Goal: Task Accomplishment & Management: Manage account settings

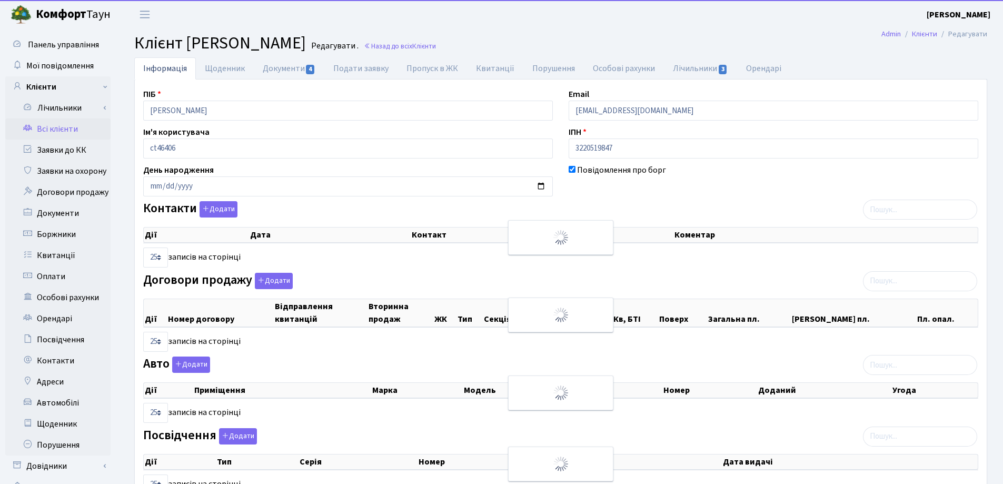
select select "25"
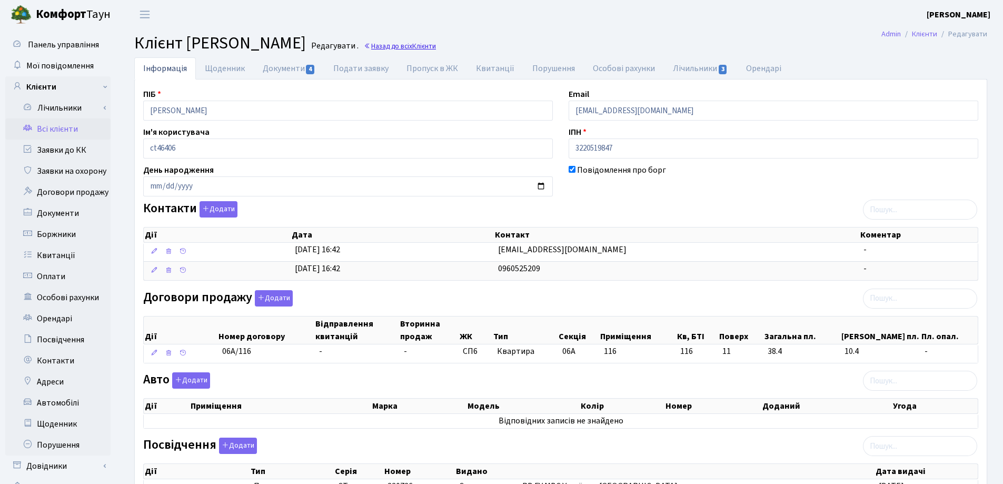
click at [436, 46] on link "Назад до всіх Клієнти" at bounding box center [400, 46] width 72 height 10
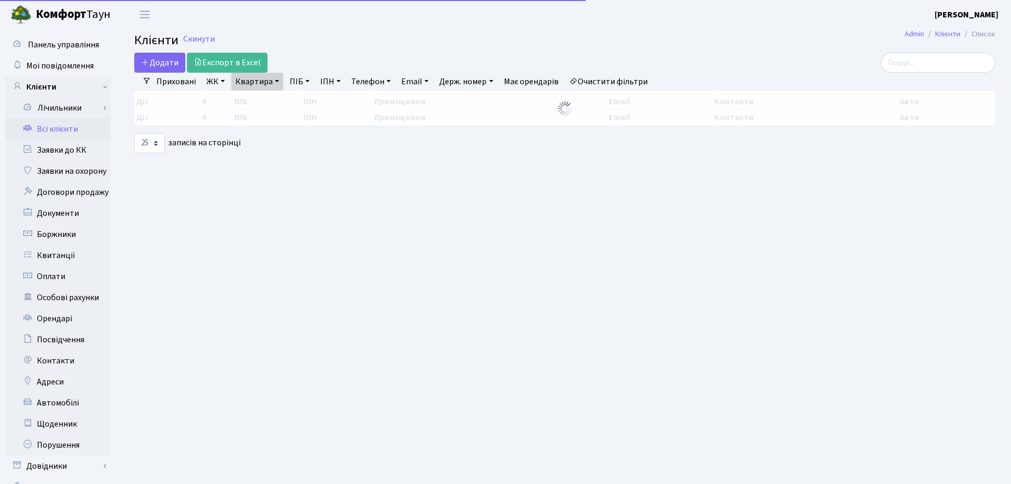
select select "25"
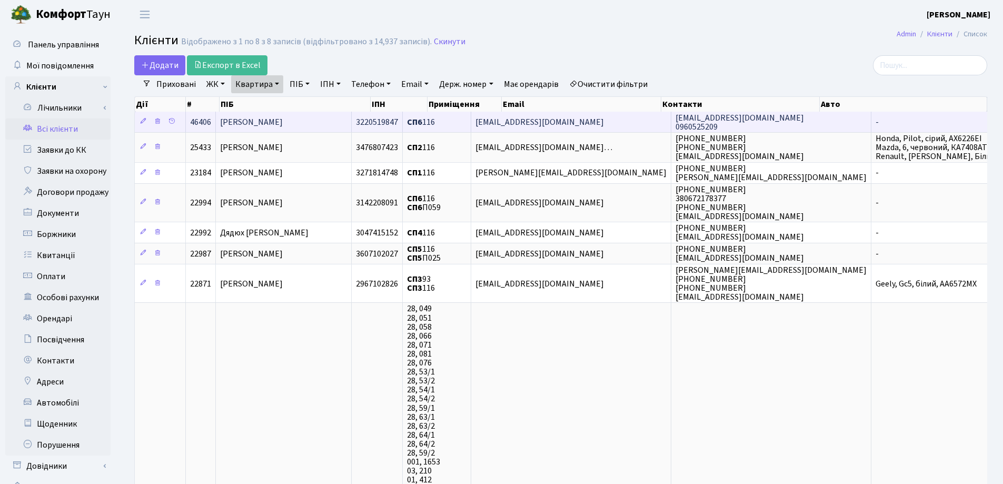
click at [283, 126] on span "[PERSON_NAME]" at bounding box center [251, 122] width 63 height 12
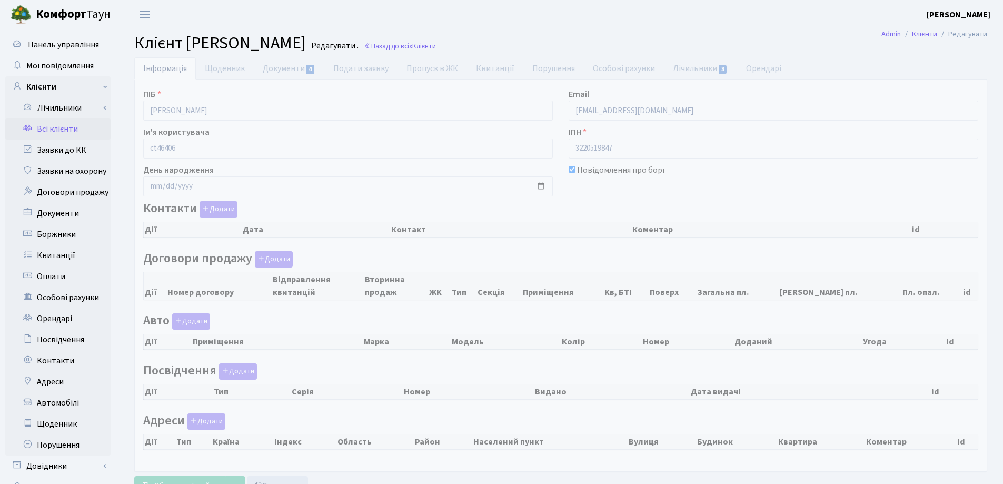
checkbox input "true"
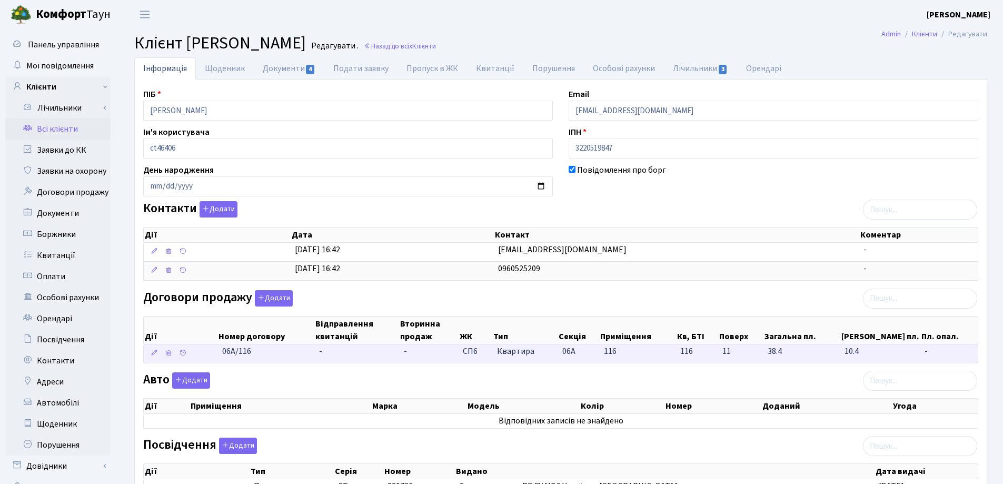
click at [334, 349] on td "-" at bounding box center [357, 353] width 85 height 18
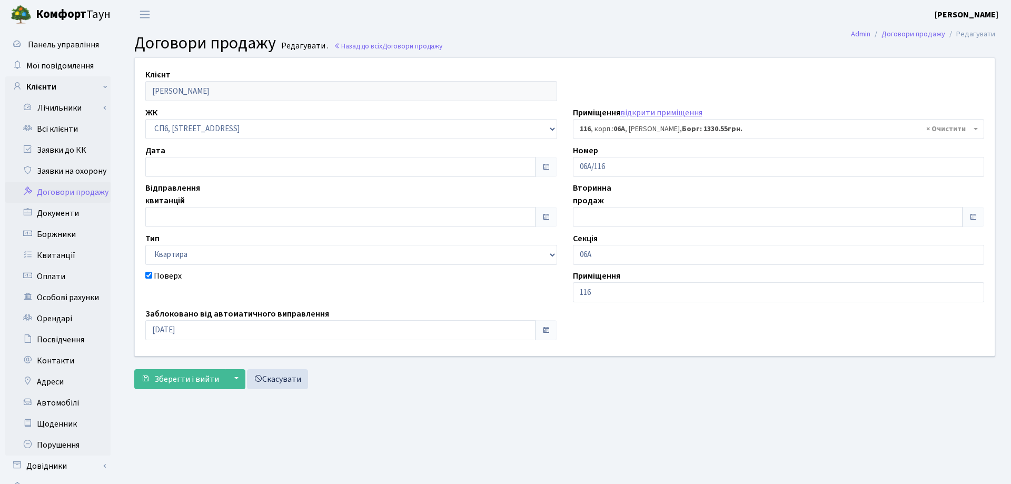
select select "21784"
click at [214, 167] on input "text" at bounding box center [338, 167] width 386 height 20
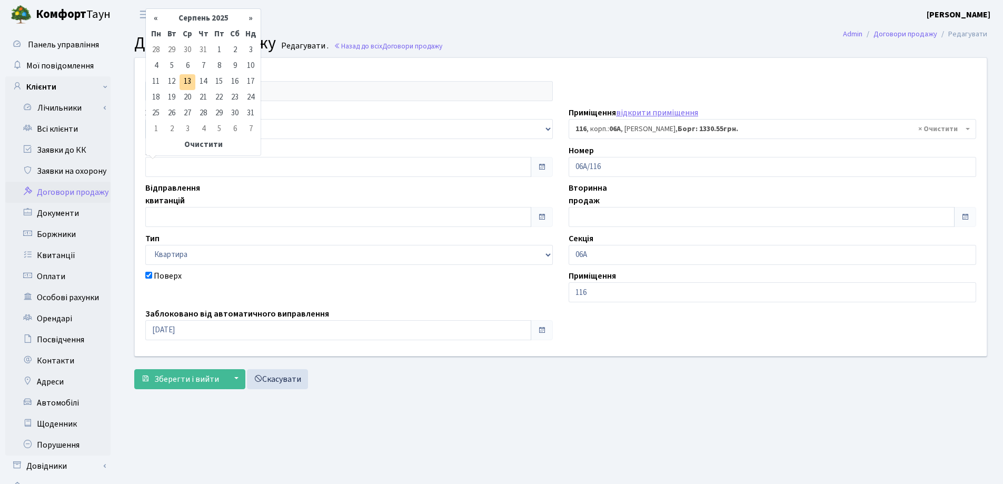
click at [416, 436] on main "Admin Договори продажу Редагувати Договори продажу Редагувати . Назад до всіх Д…" at bounding box center [560, 266] width 884 height 474
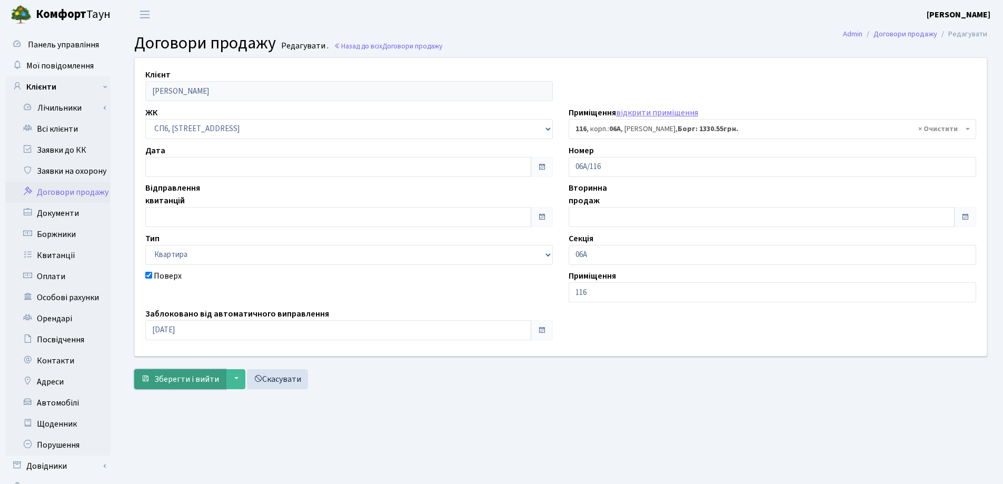
click at [197, 375] on span "Зберегти і вийти" at bounding box center [186, 379] width 65 height 12
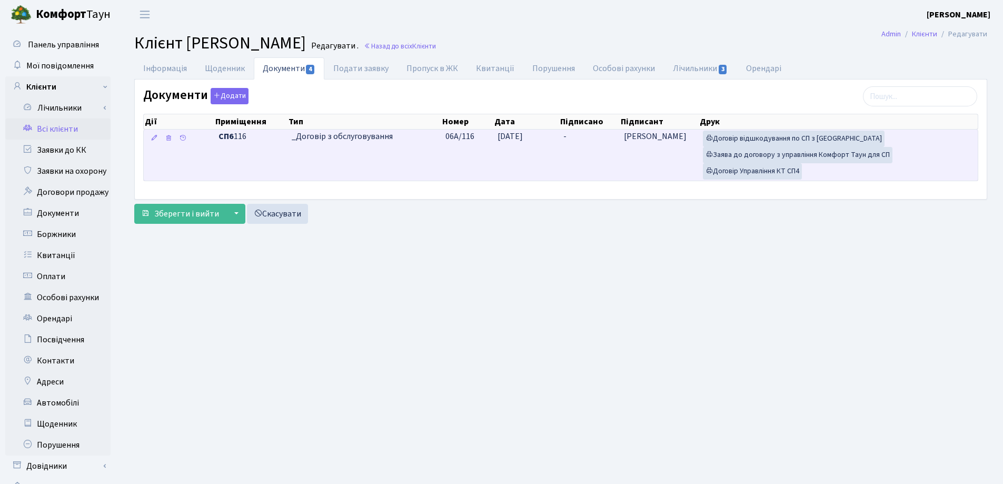
click at [575, 134] on td "-" at bounding box center [589, 154] width 61 height 51
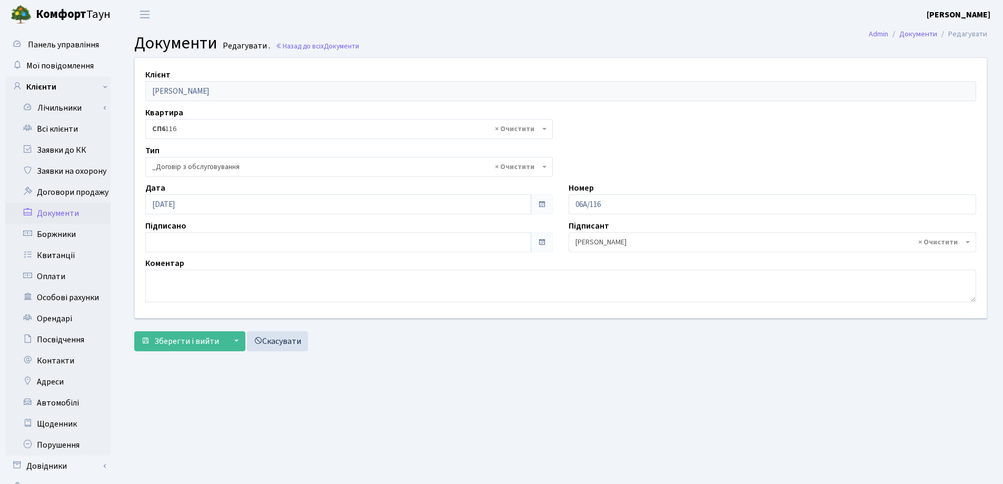
select select "289"
click at [300, 239] on input "13.08.2025" at bounding box center [338, 242] width 386 height 20
click at [156, 67] on icon at bounding box center [158, 68] width 8 height 8
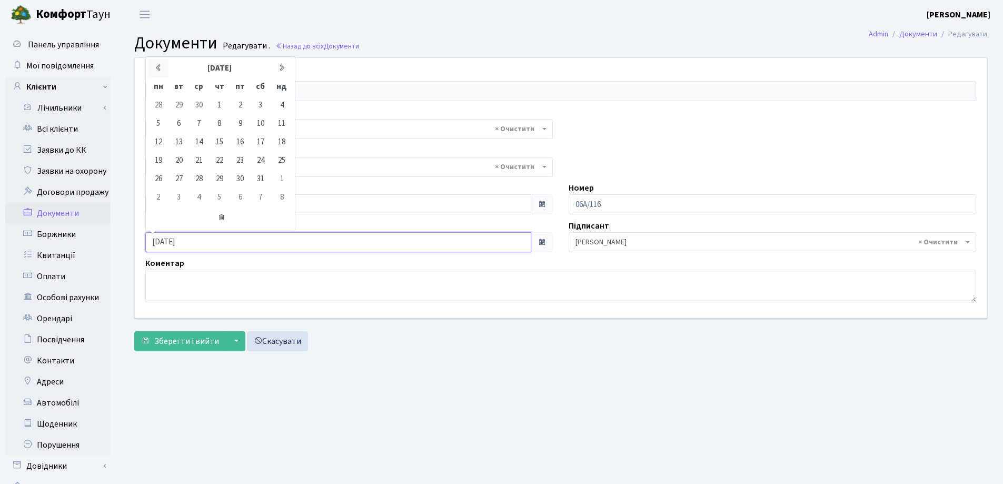
click at [156, 67] on icon at bounding box center [158, 68] width 8 height 8
click at [282, 67] on icon at bounding box center [282, 68] width 8 height 8
click at [203, 161] on td "21" at bounding box center [199, 160] width 20 height 18
type input "21.05.2025"
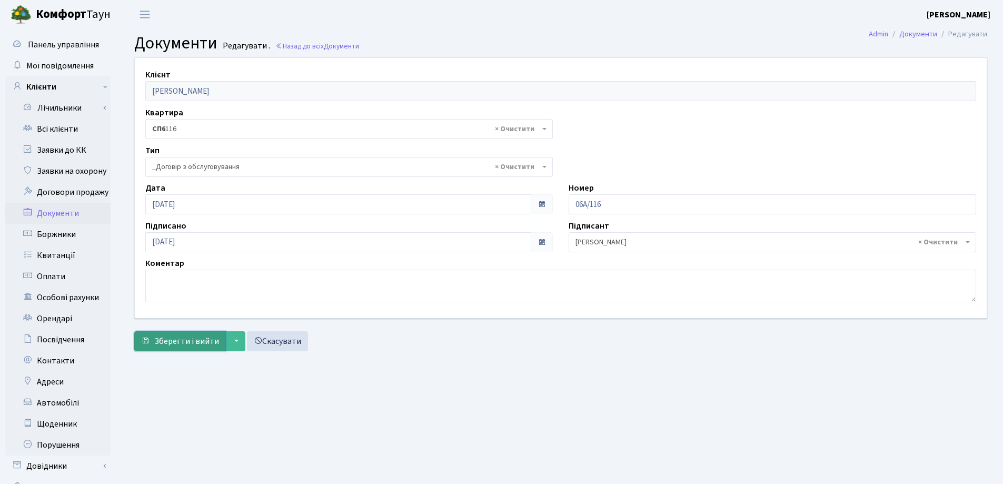
click at [193, 344] on span "Зберегти і вийти" at bounding box center [186, 341] width 65 height 12
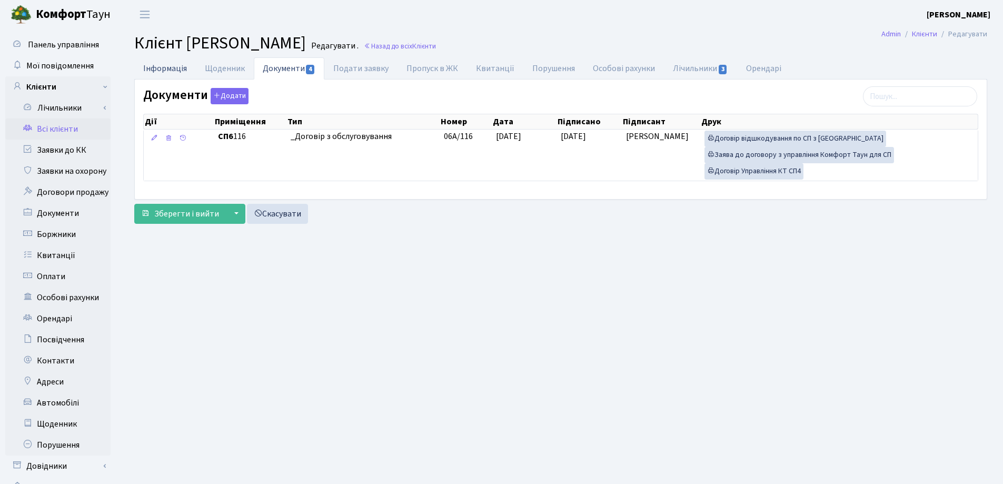
click at [158, 69] on link "Інформація" at bounding box center [165, 68] width 62 height 22
select select "25"
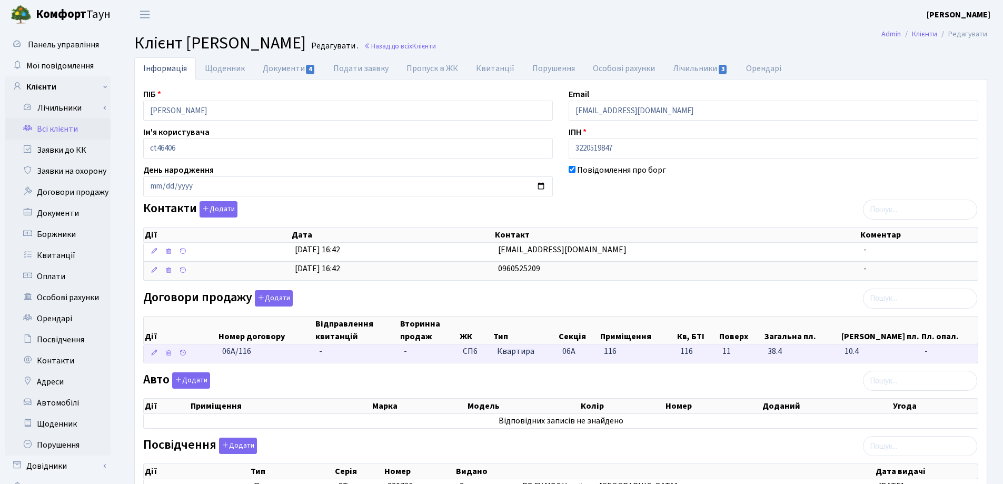
click at [346, 355] on td "-" at bounding box center [357, 353] width 85 height 18
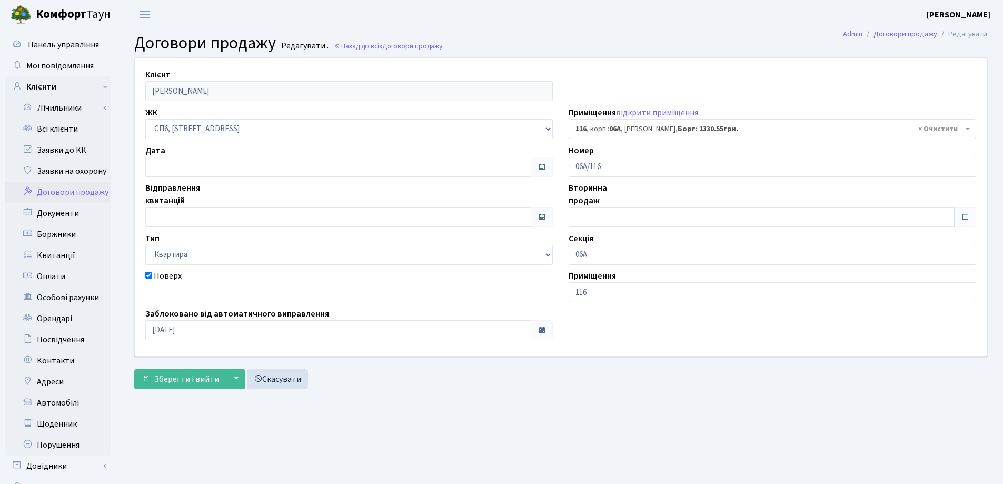
select select "21784"
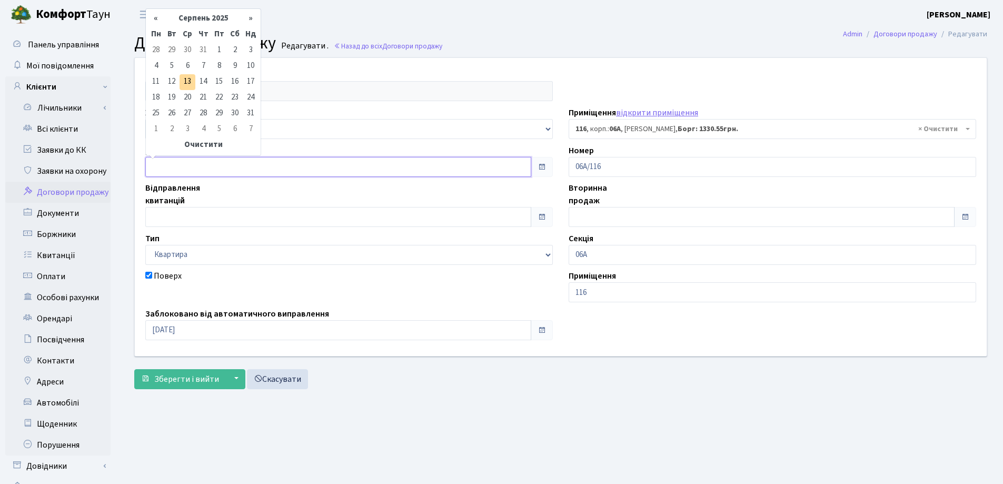
click at [232, 168] on input "text" at bounding box center [338, 167] width 386 height 20
click at [156, 18] on th "«" at bounding box center [156, 19] width 16 height 16
click at [186, 97] on td "21" at bounding box center [187, 98] width 16 height 16
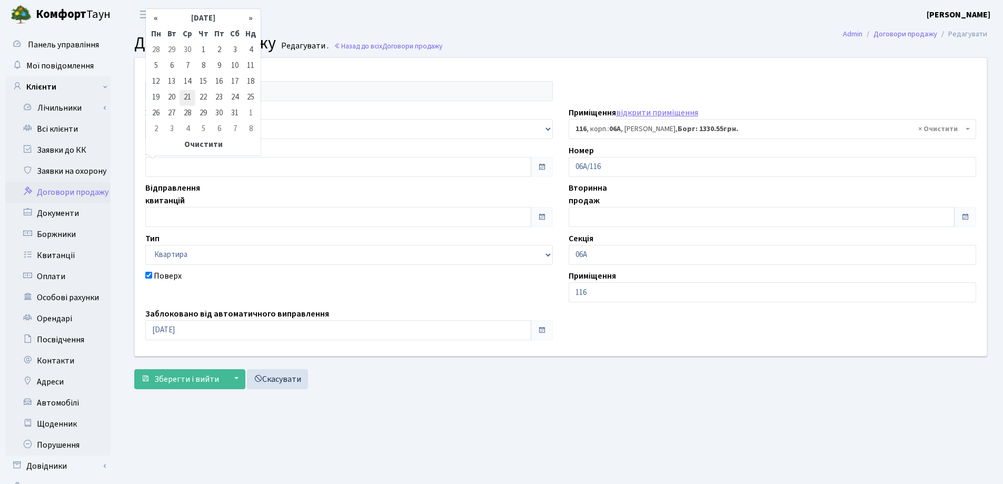
type input "[DATE]"
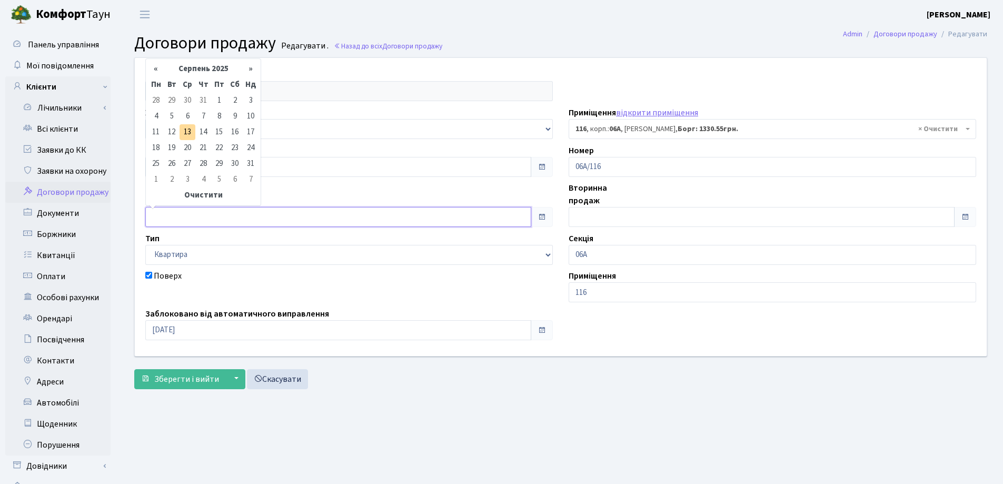
click at [194, 212] on input "text" at bounding box center [338, 217] width 386 height 20
click at [203, 146] on td "21" at bounding box center [203, 148] width 16 height 16
type input "21.08.2025"
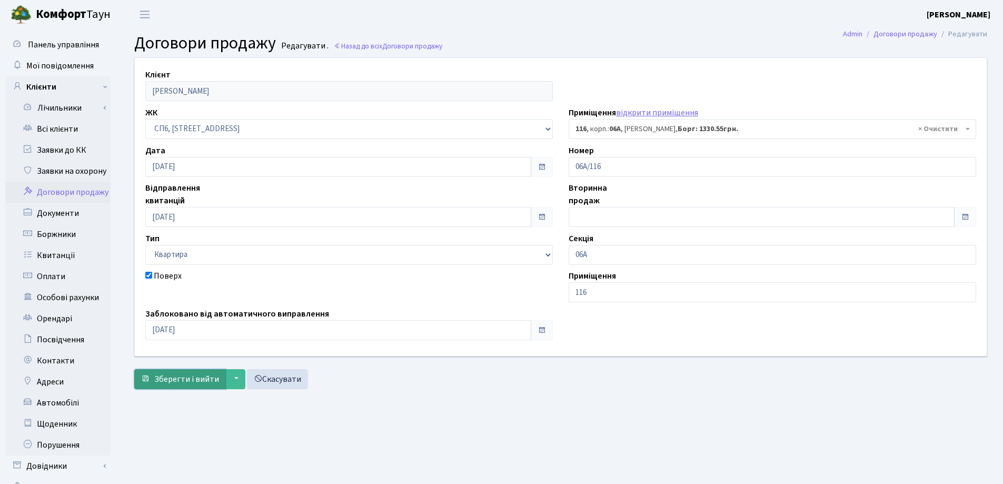
click at [173, 381] on span "Зберегти і вийти" at bounding box center [186, 379] width 65 height 12
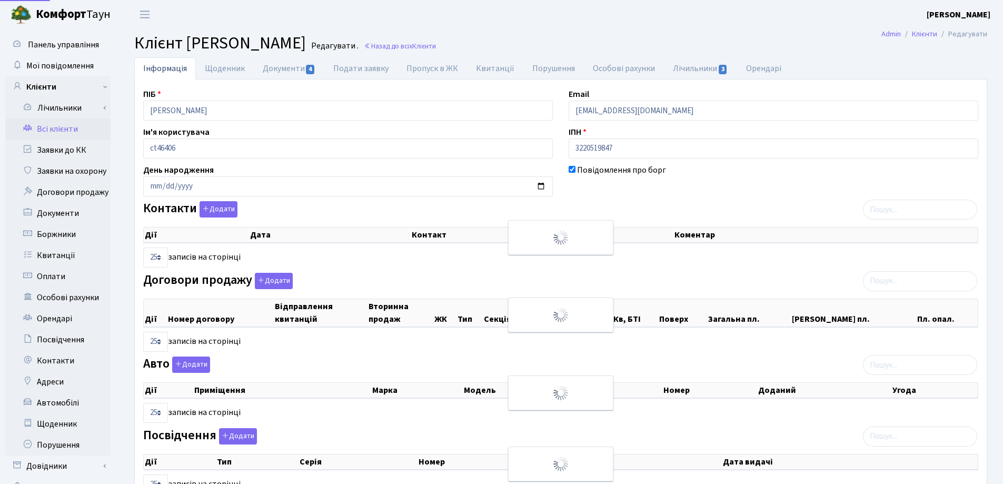
select select "25"
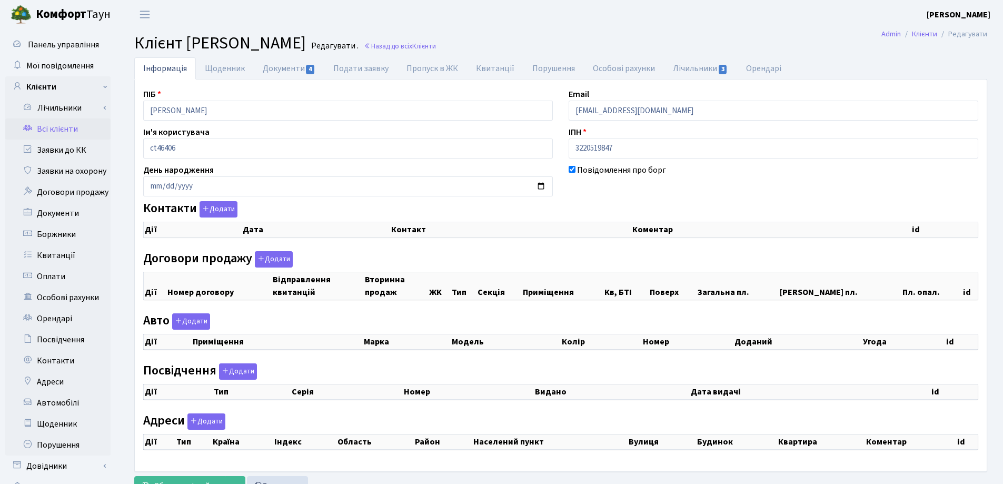
checkbox input "true"
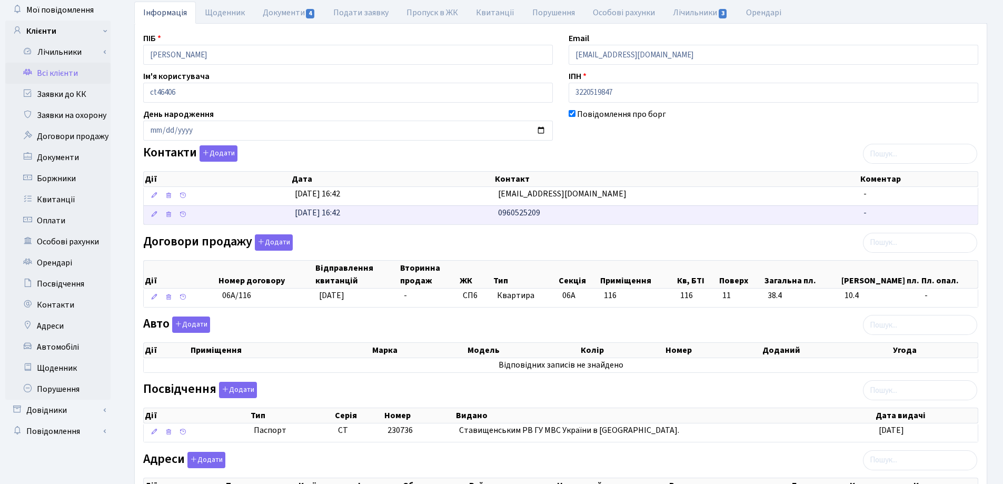
scroll to position [158, 0]
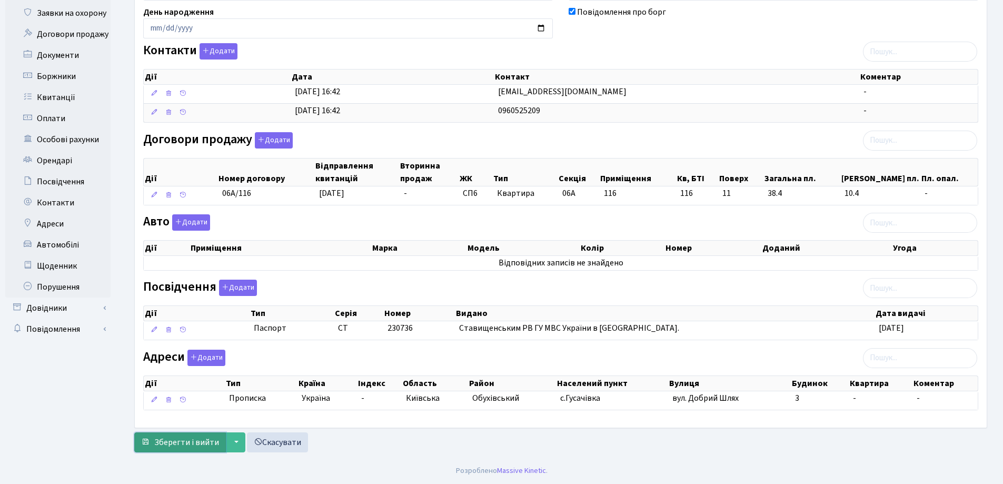
click at [189, 441] on span "Зберегти і вийти" at bounding box center [186, 442] width 65 height 12
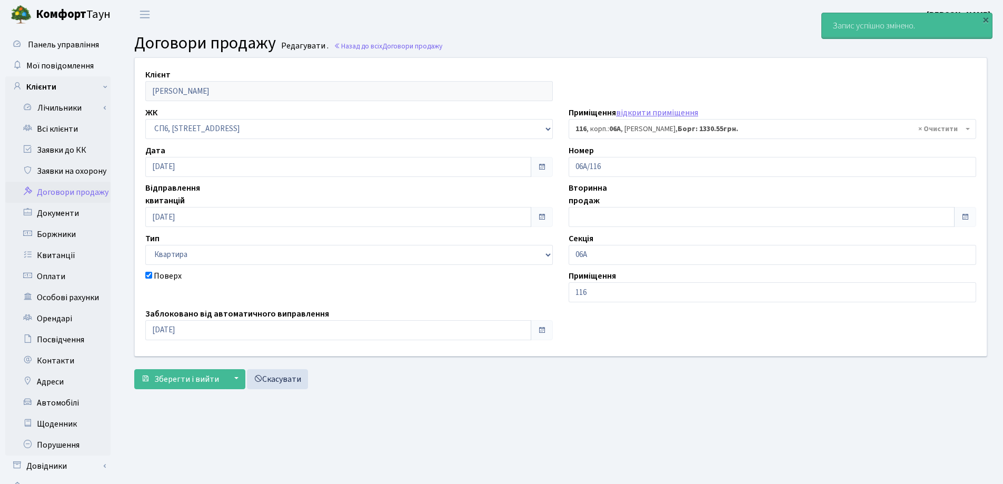
select select "21784"
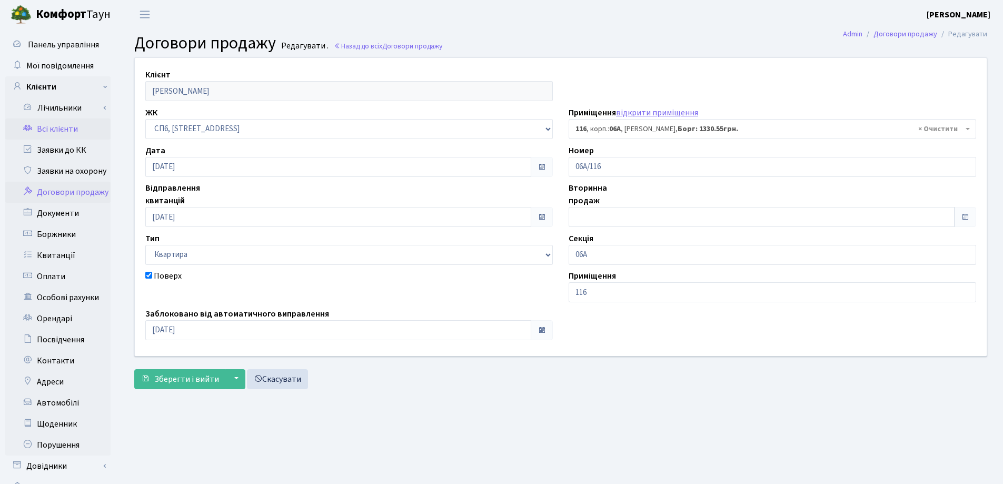
click at [58, 127] on link "Всі клієнти" at bounding box center [57, 128] width 105 height 21
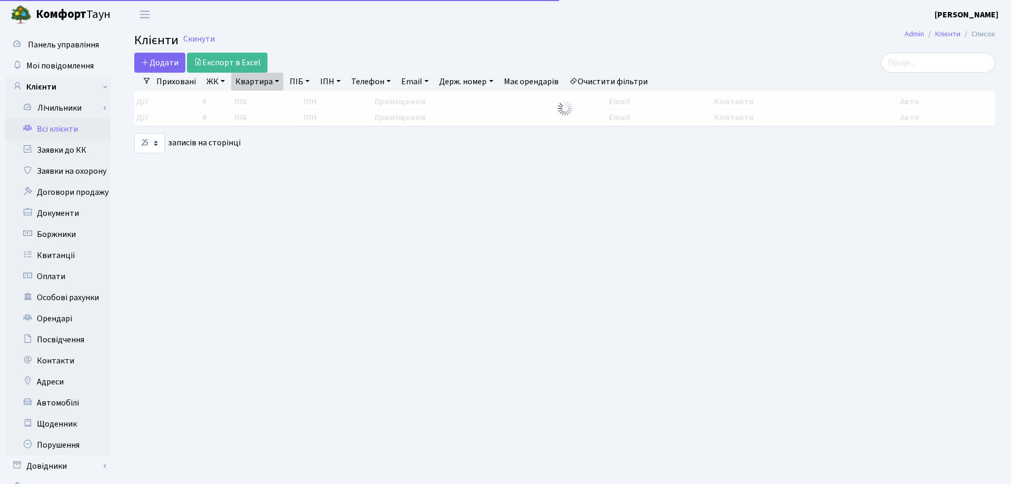
select select "25"
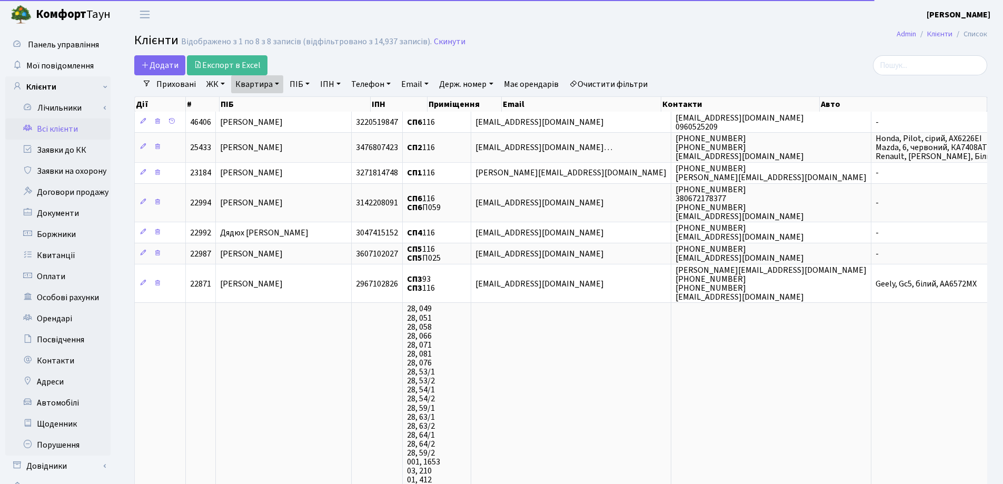
click at [279, 81] on link "Квартира" at bounding box center [257, 84] width 52 height 18
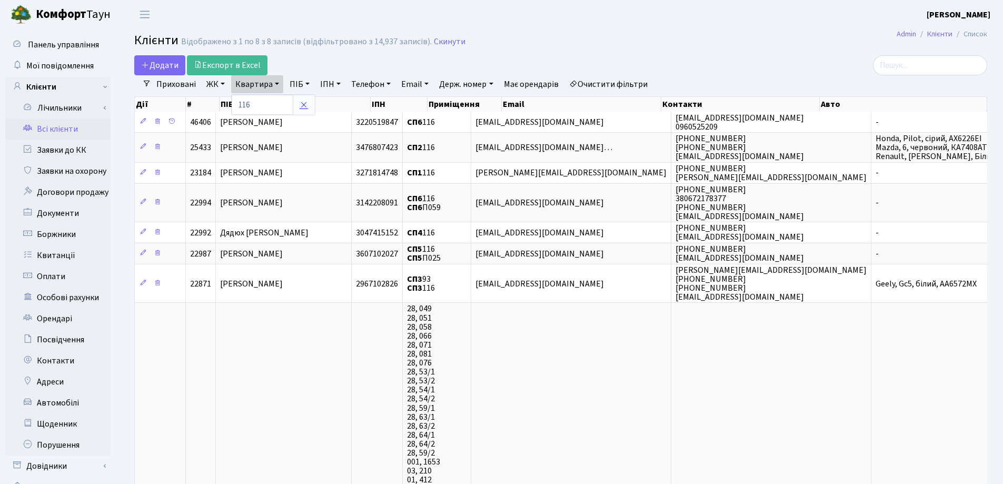
click at [302, 108] on icon at bounding box center [303, 105] width 8 height 8
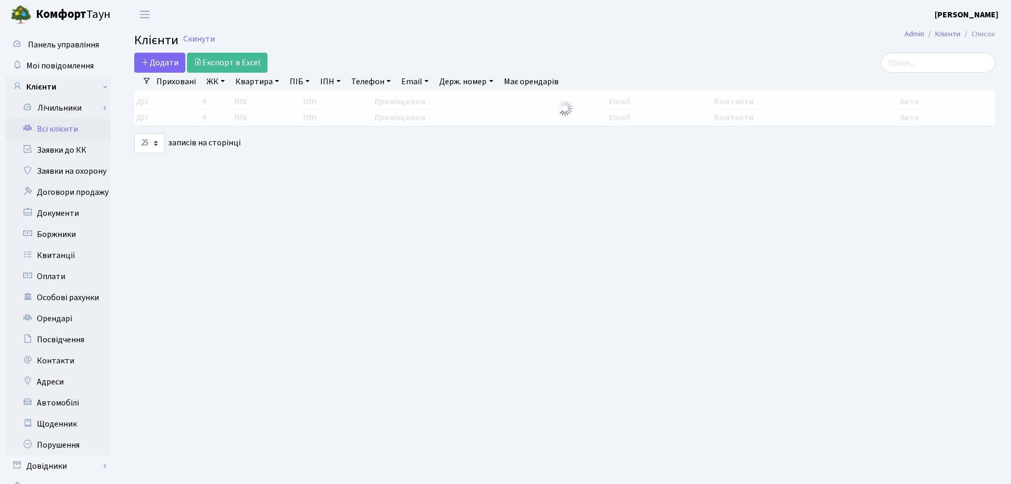
select select "25"
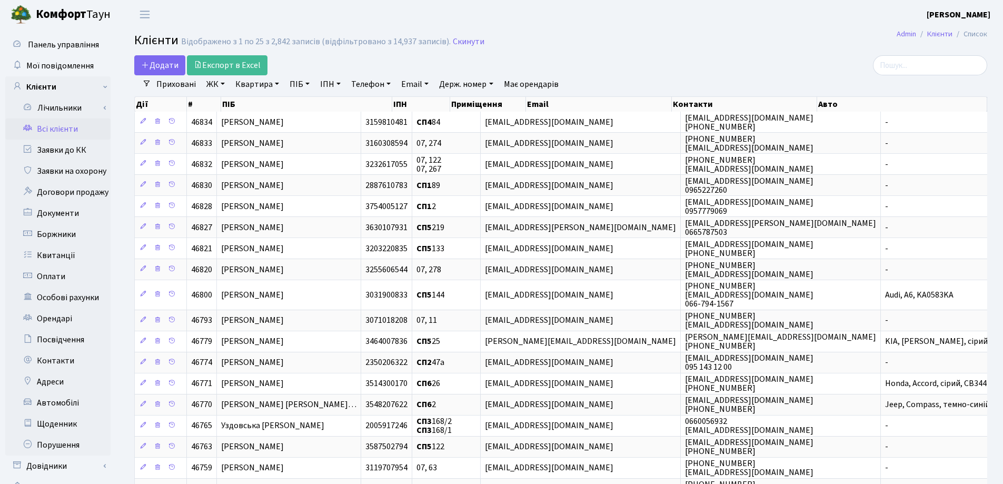
click at [277, 82] on link "Квартира" at bounding box center [257, 84] width 52 height 18
type input "29"
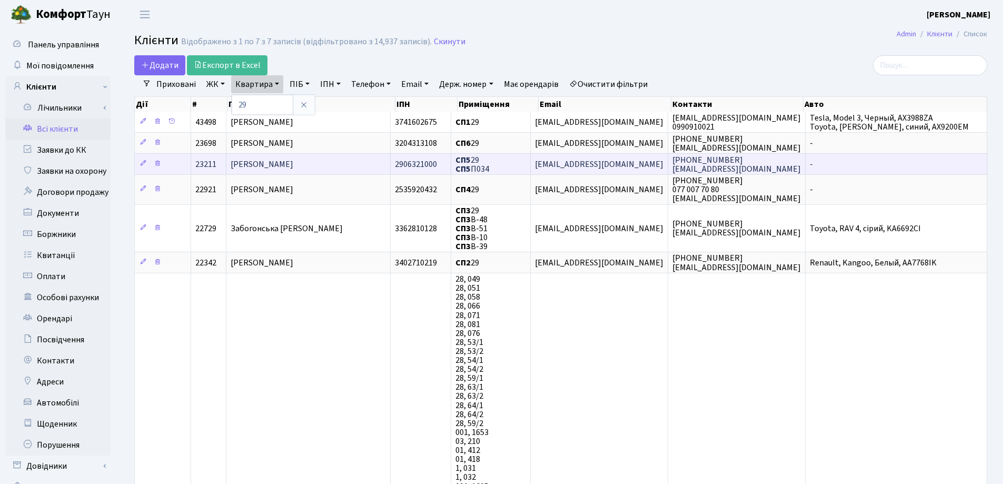
click at [355, 162] on td "[PERSON_NAME]" at bounding box center [308, 163] width 164 height 21
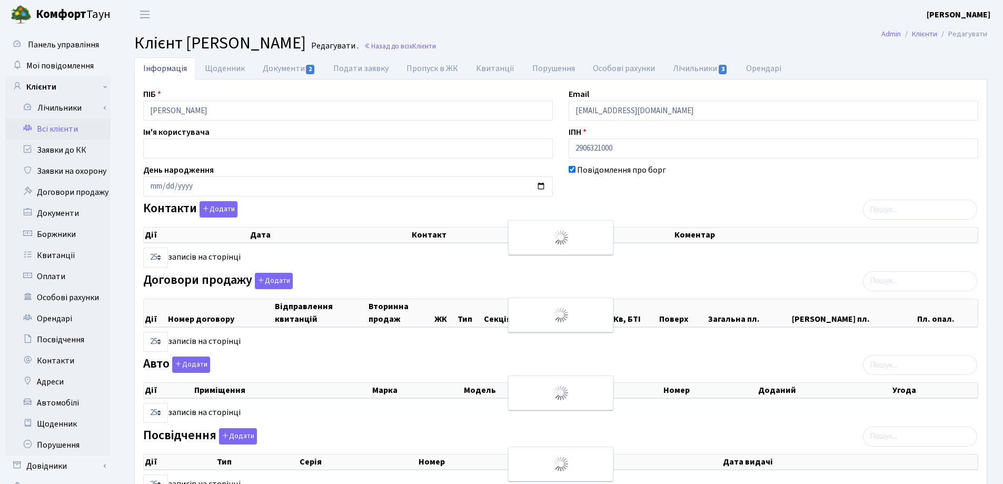
select select "25"
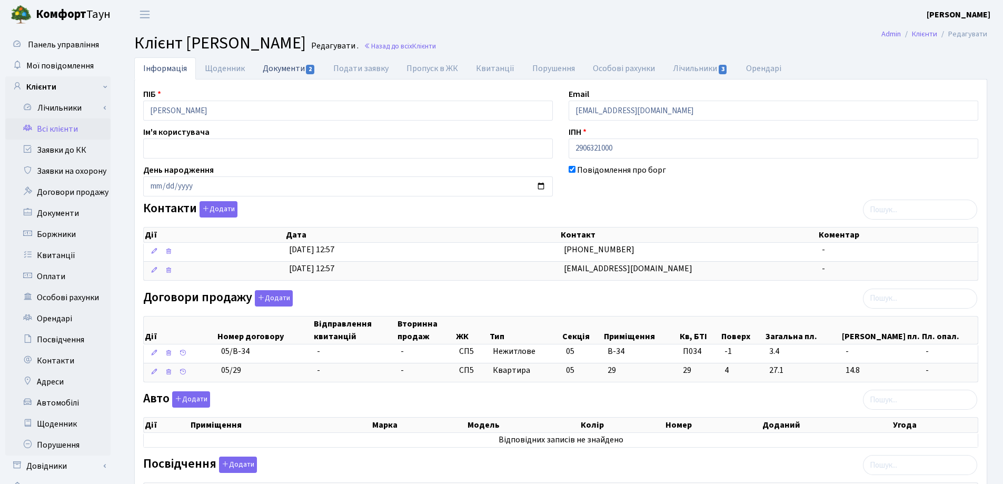
click at [293, 64] on link "Документи 2" at bounding box center [289, 68] width 71 height 22
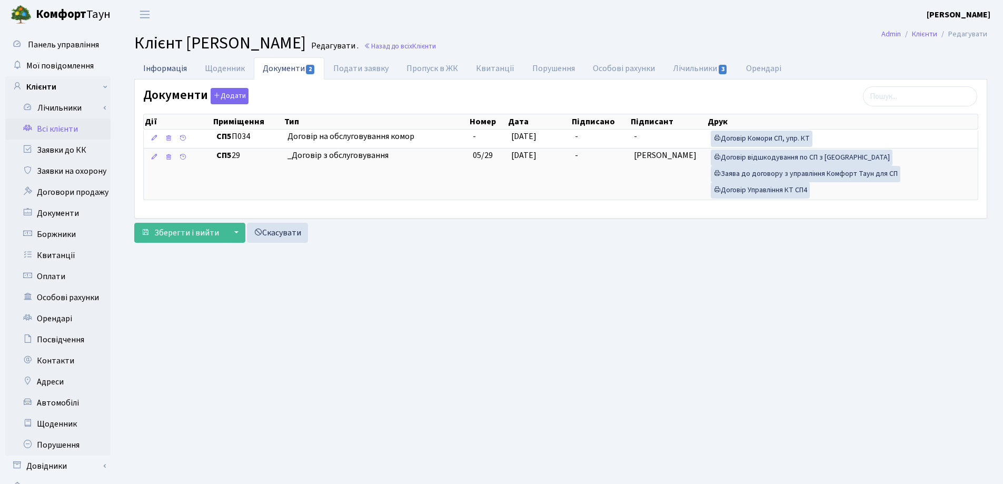
click at [155, 67] on link "Інформація" at bounding box center [165, 68] width 62 height 22
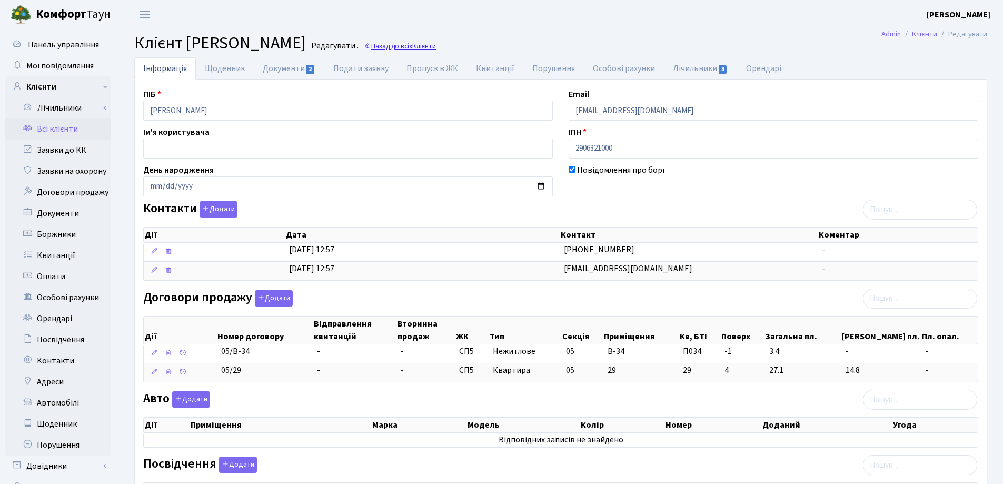
click at [436, 51] on link "Назад до всіх Клієнти" at bounding box center [400, 46] width 72 height 10
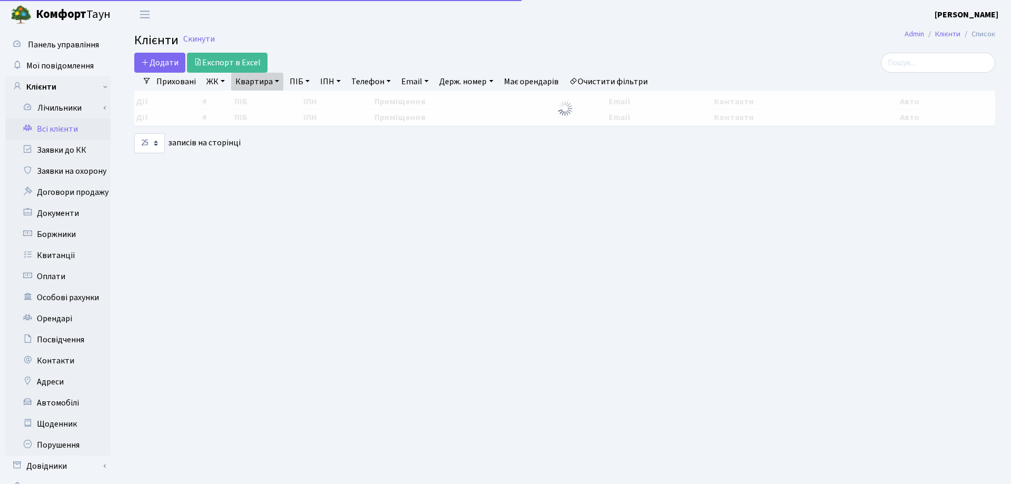
select select "25"
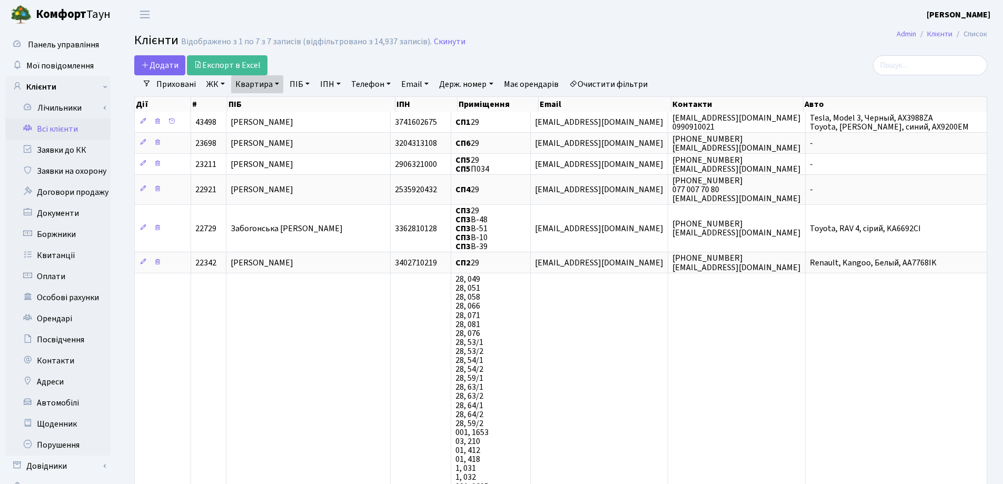
click at [277, 86] on link "Квартира" at bounding box center [257, 84] width 52 height 18
click at [279, 106] on input "29" at bounding box center [263, 105] width 62 height 20
type input "2"
type input "168"
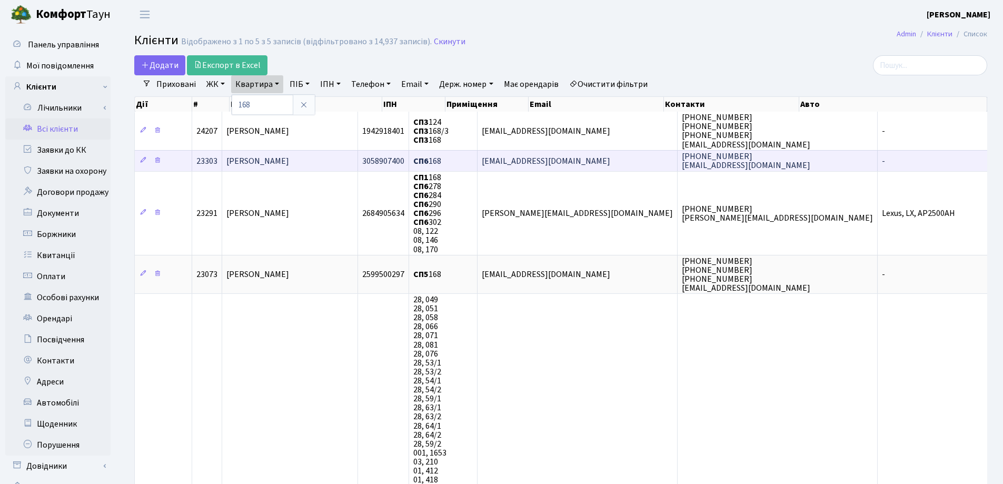
click at [358, 164] on td "Тимченко Вікторія Арамівна" at bounding box center [290, 160] width 136 height 21
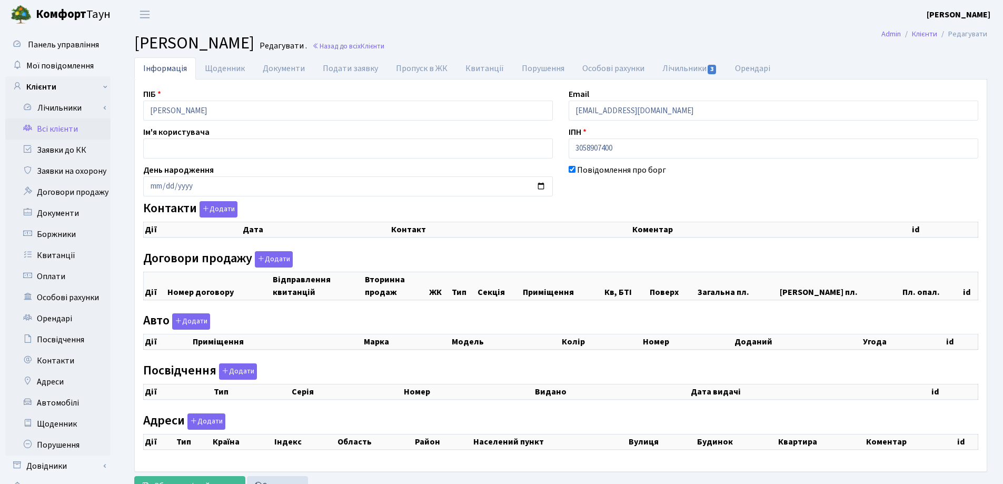
checkbox input "true"
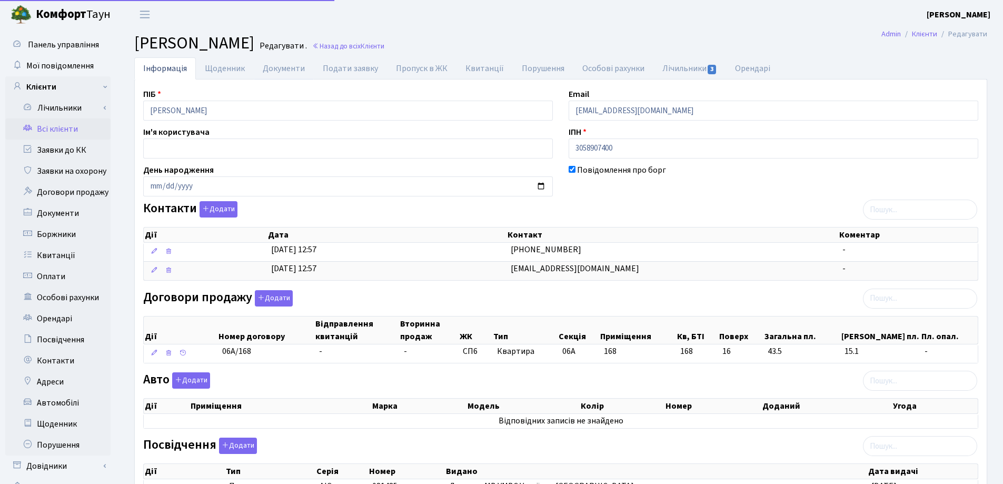
click at [274, 67] on link "Документи" at bounding box center [284, 68] width 60 height 22
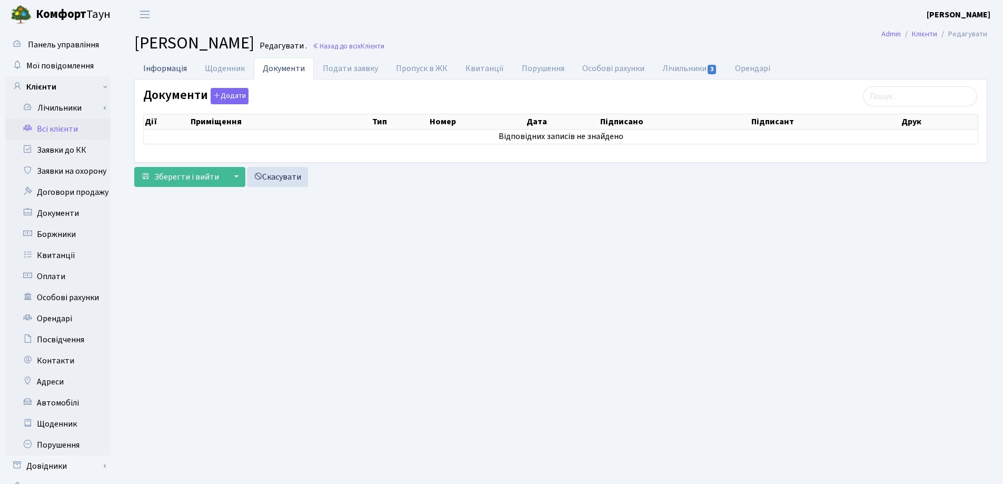
click at [174, 74] on link "Інформація" at bounding box center [165, 68] width 62 height 22
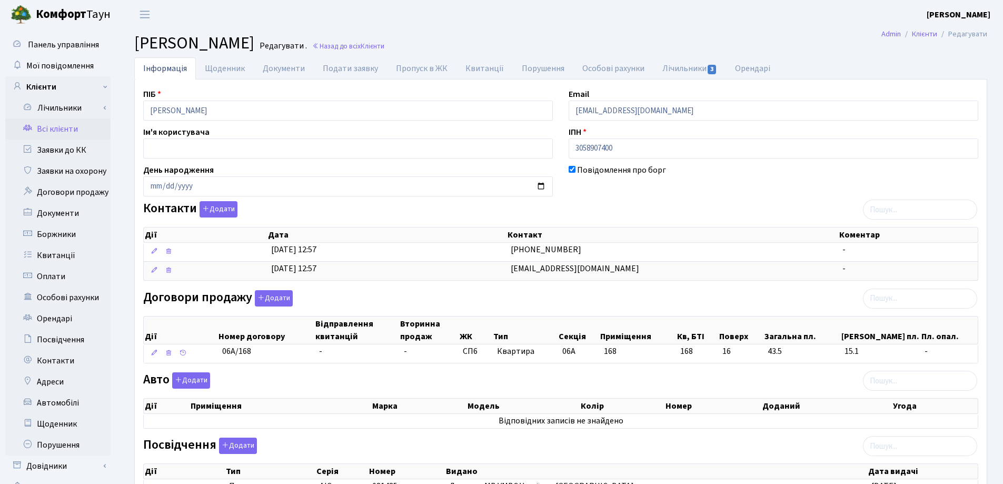
click at [490, 41] on h2 "Клієнт Тимченко Вікторія Арамівна Редагувати . Назад до всіх Клієнти" at bounding box center [560, 43] width 853 height 20
click at [384, 48] on link "Назад до всіх Клієнти" at bounding box center [348, 46] width 72 height 10
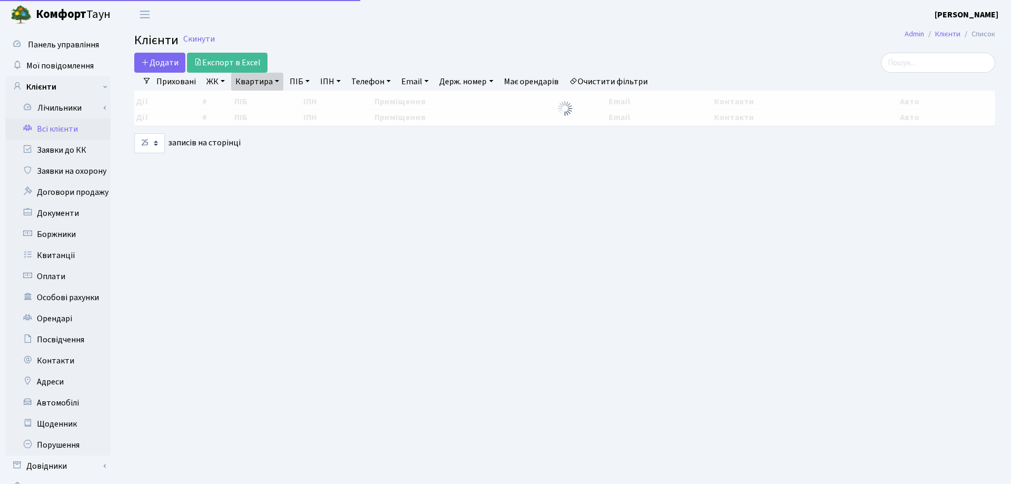
select select "25"
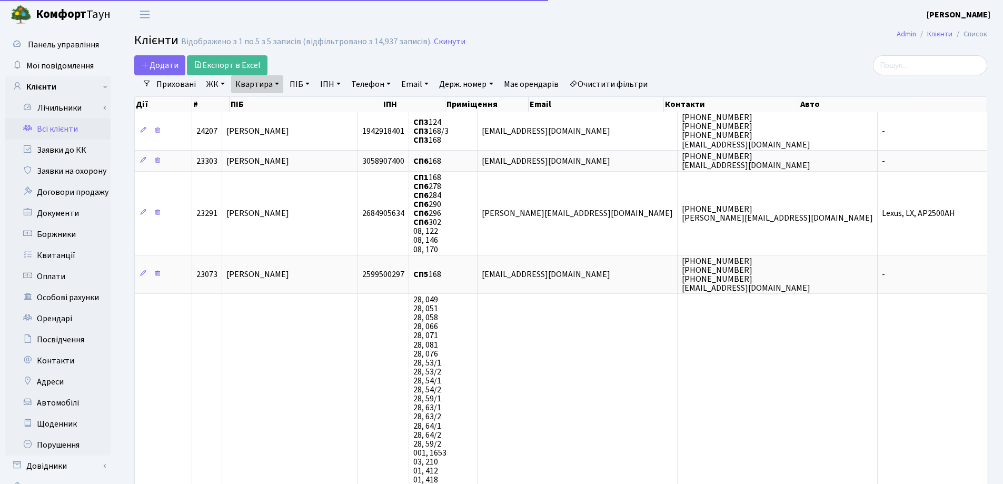
click at [279, 82] on link "Квартира" at bounding box center [257, 84] width 52 height 18
click at [276, 102] on input "168" at bounding box center [263, 105] width 62 height 20
type input "1"
type input "284"
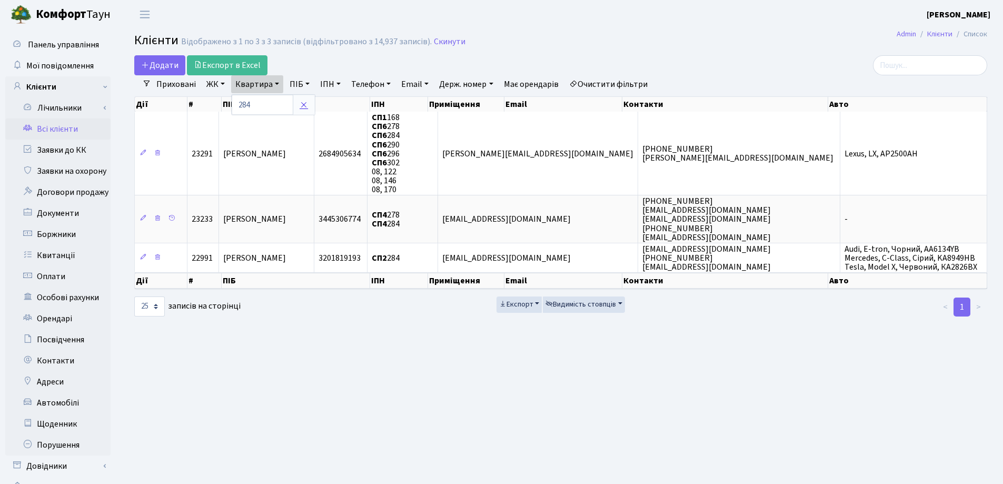
click at [304, 103] on icon at bounding box center [303, 105] width 8 height 8
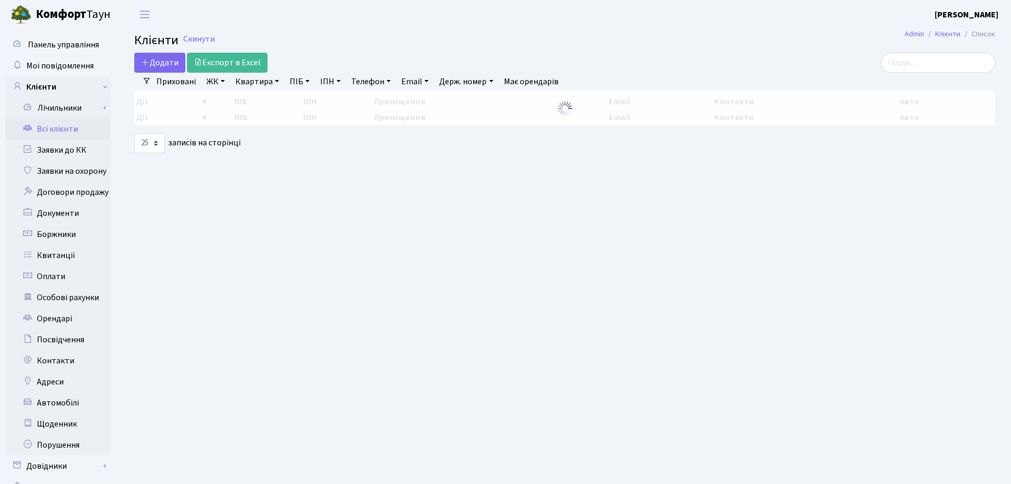
select select "25"
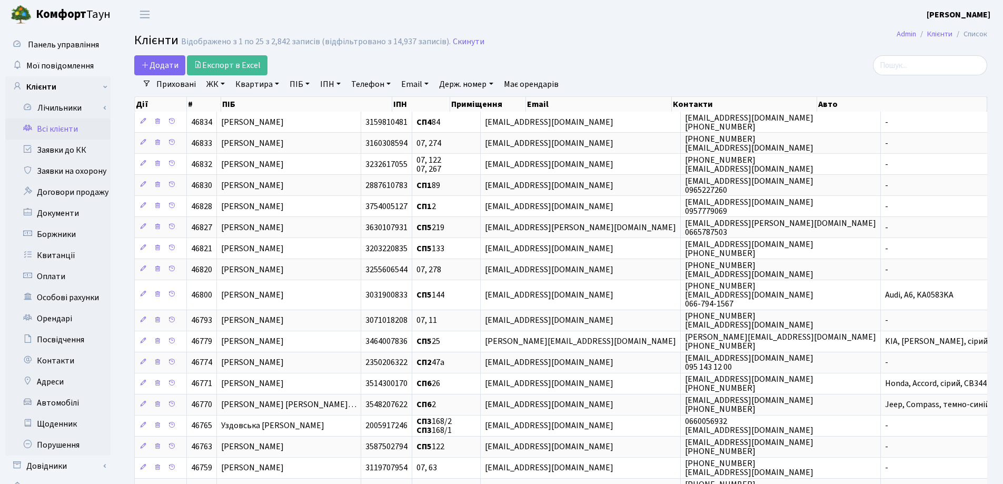
click at [279, 83] on link "Квартира" at bounding box center [257, 84] width 52 height 18
type input "62"
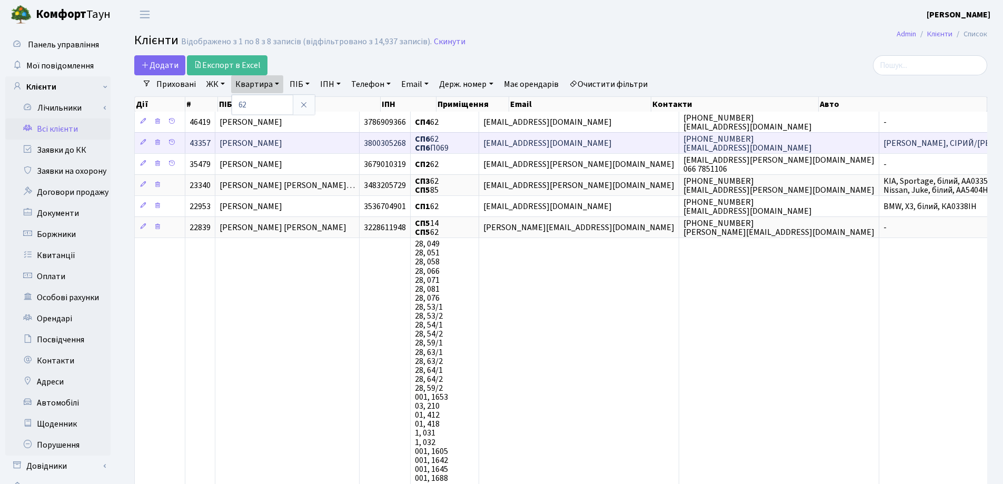
click at [348, 144] on td "[PERSON_NAME]" at bounding box center [287, 142] width 144 height 21
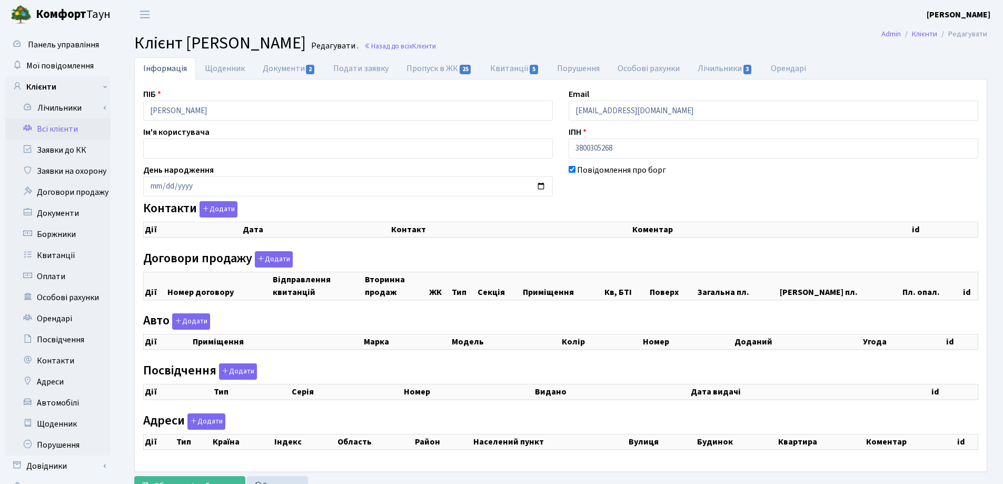
checkbox input "true"
select select "25"
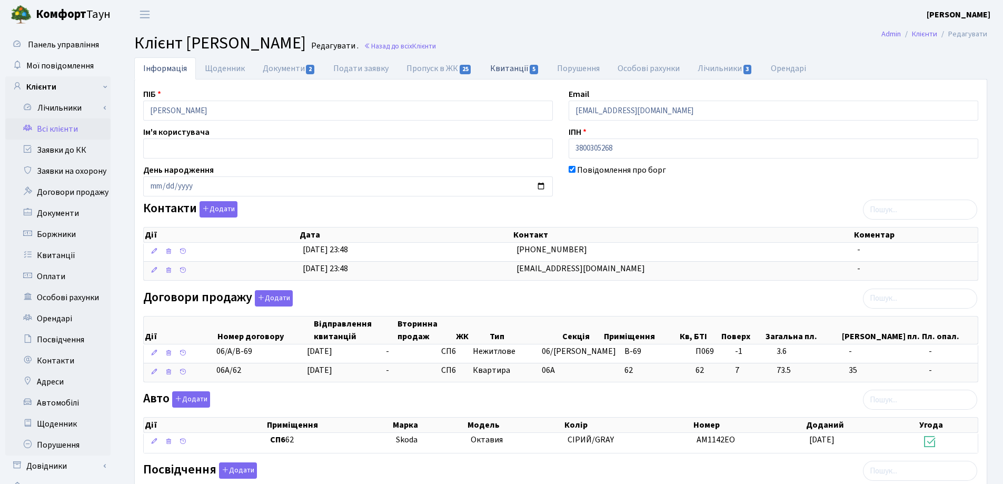
click at [497, 69] on link "Квитанції 5" at bounding box center [514, 68] width 67 height 22
select select "25"
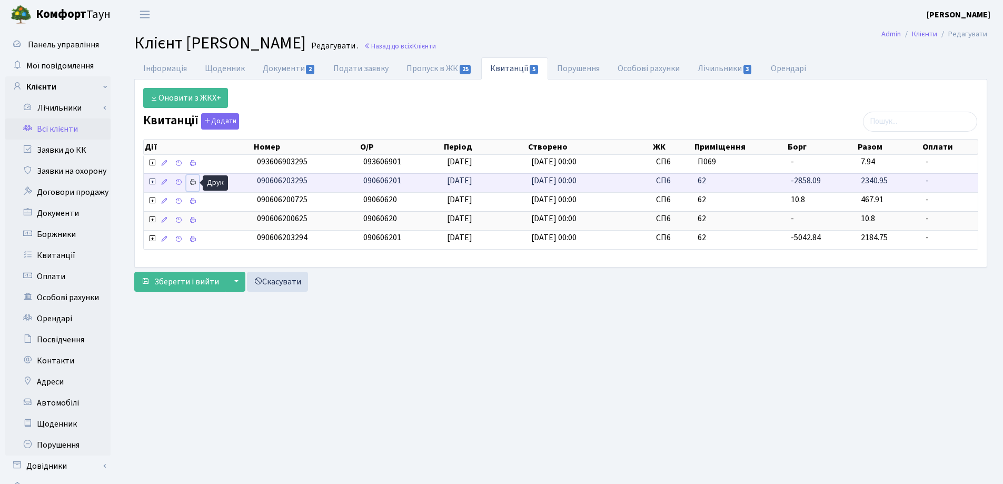
click at [194, 180] on icon at bounding box center [192, 181] width 7 height 7
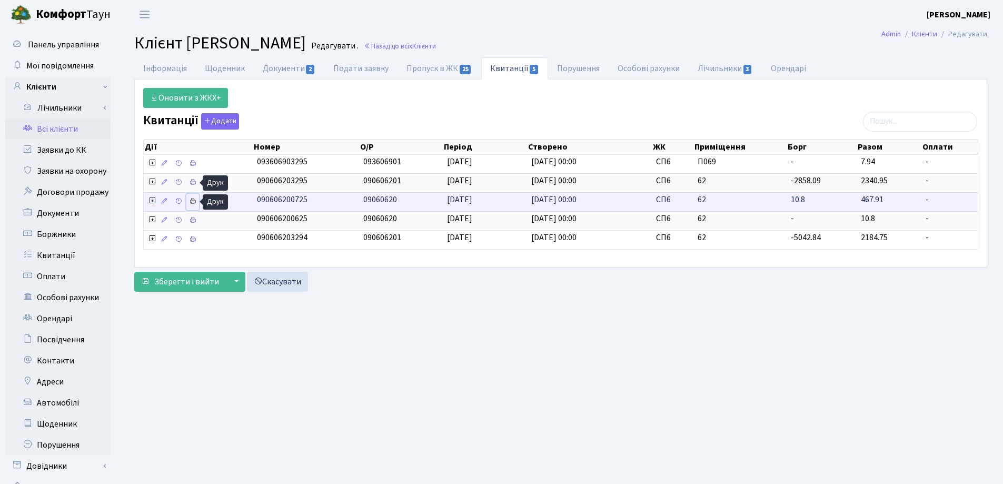
click at [192, 203] on icon at bounding box center [192, 200] width 7 height 7
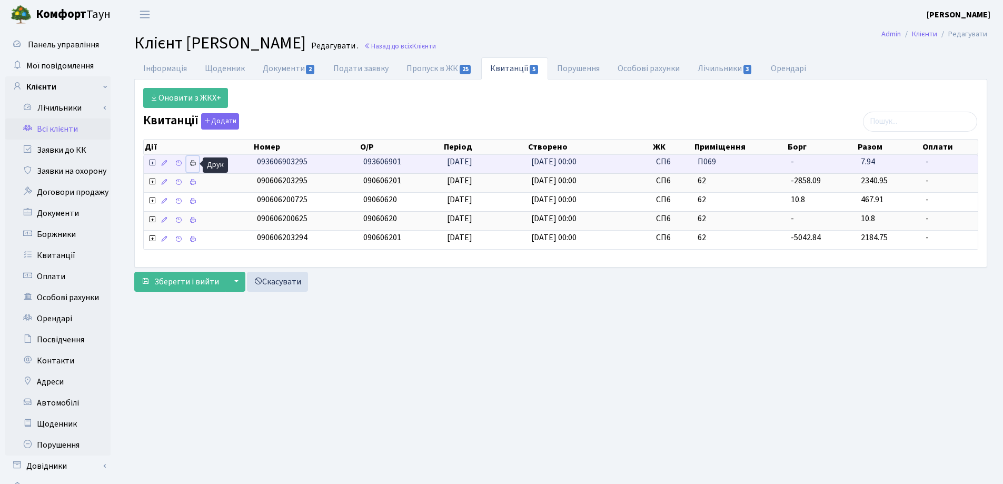
click at [188, 165] on link at bounding box center [192, 164] width 13 height 16
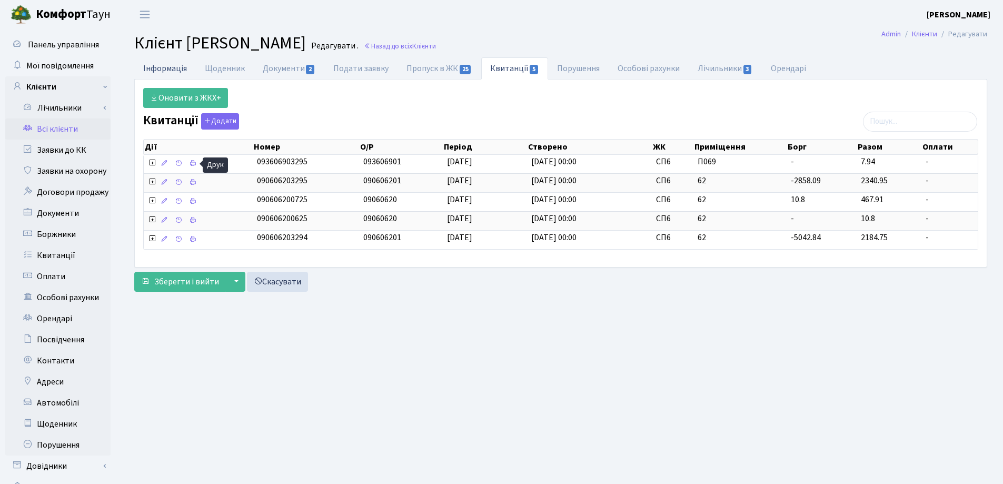
click at [149, 71] on link "Інформація" at bounding box center [165, 68] width 62 height 22
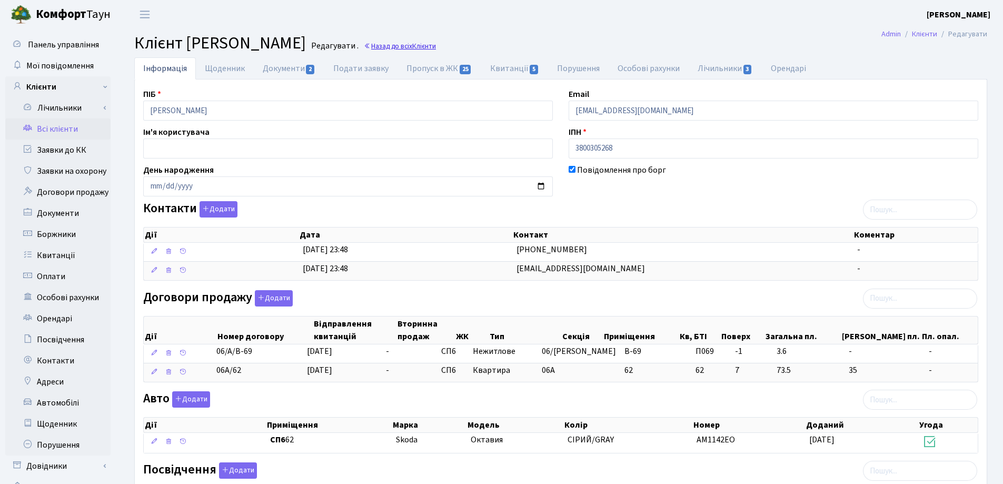
click at [436, 44] on link "Назад до всіх Клієнти" at bounding box center [400, 46] width 72 height 10
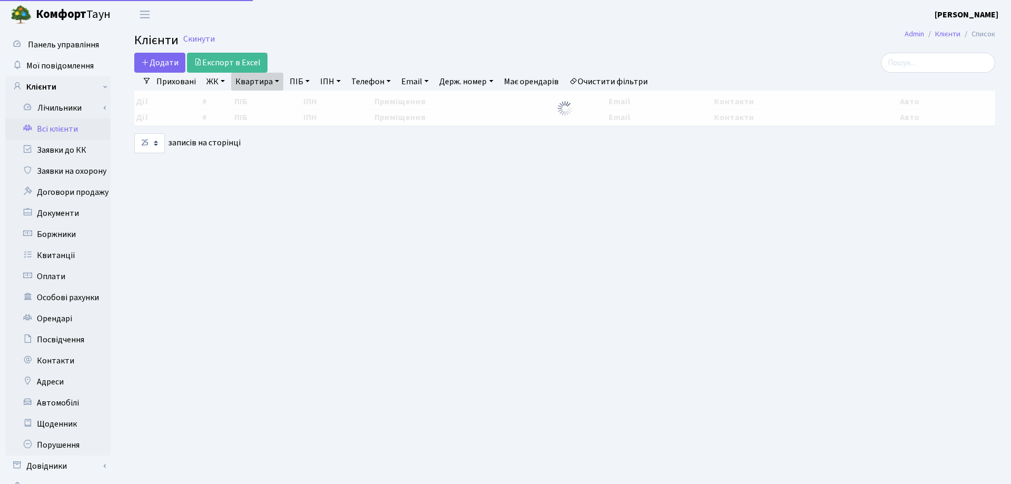
select select "25"
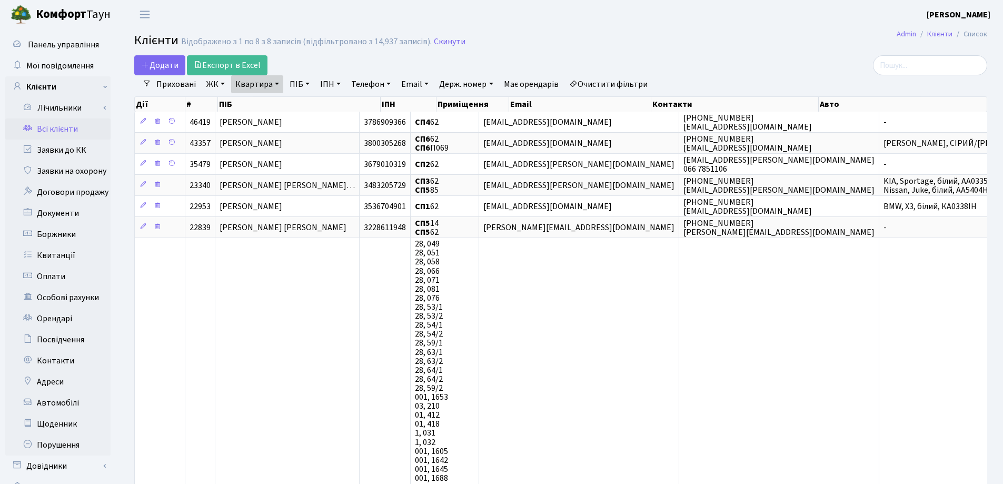
click at [277, 82] on link "Квартира" at bounding box center [257, 84] width 52 height 18
click at [301, 107] on icon at bounding box center [303, 105] width 8 height 8
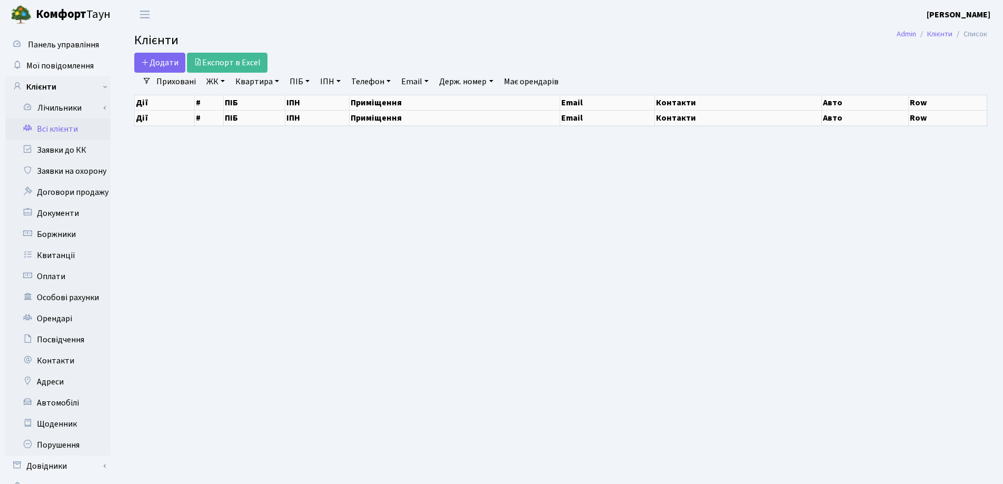
select select "25"
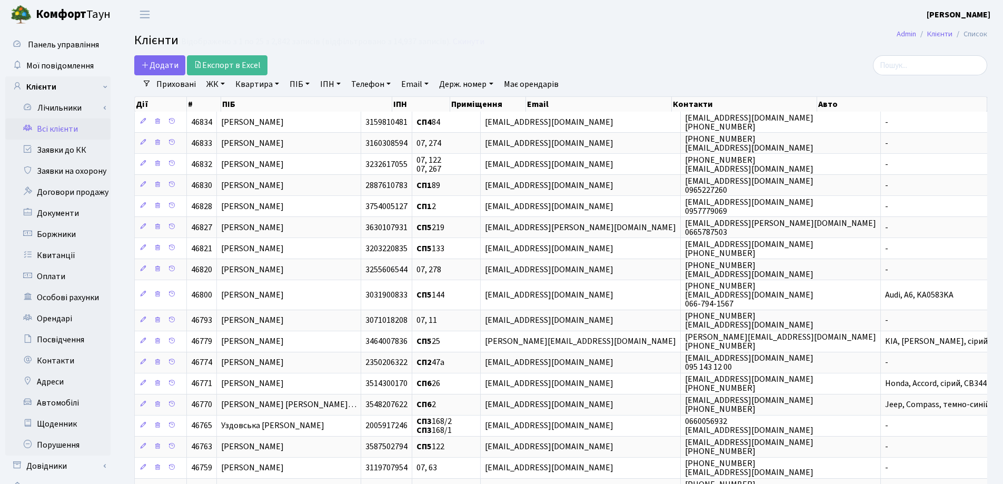
click at [276, 85] on link "Квартира" at bounding box center [257, 84] width 52 height 18
click at [275, 108] on input "text" at bounding box center [263, 105] width 62 height 20
type input "284"
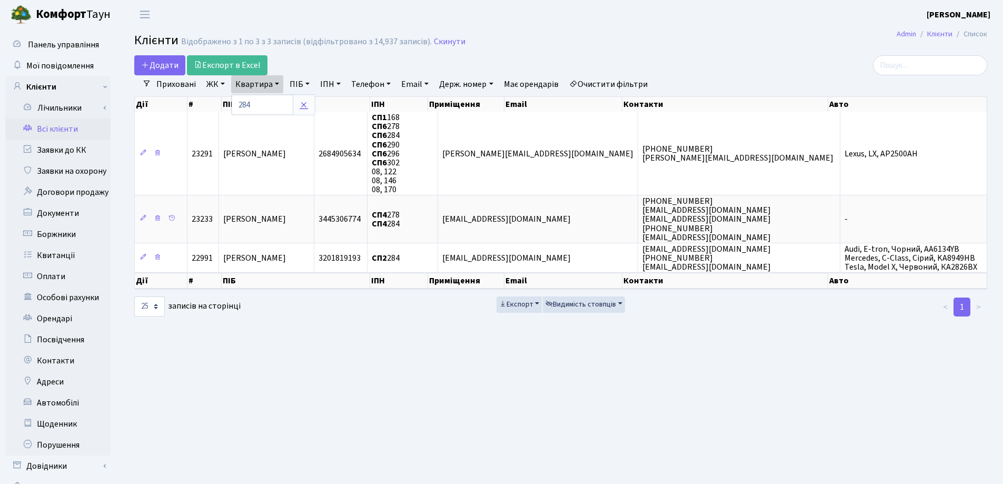
click at [304, 101] on icon at bounding box center [303, 105] width 8 height 8
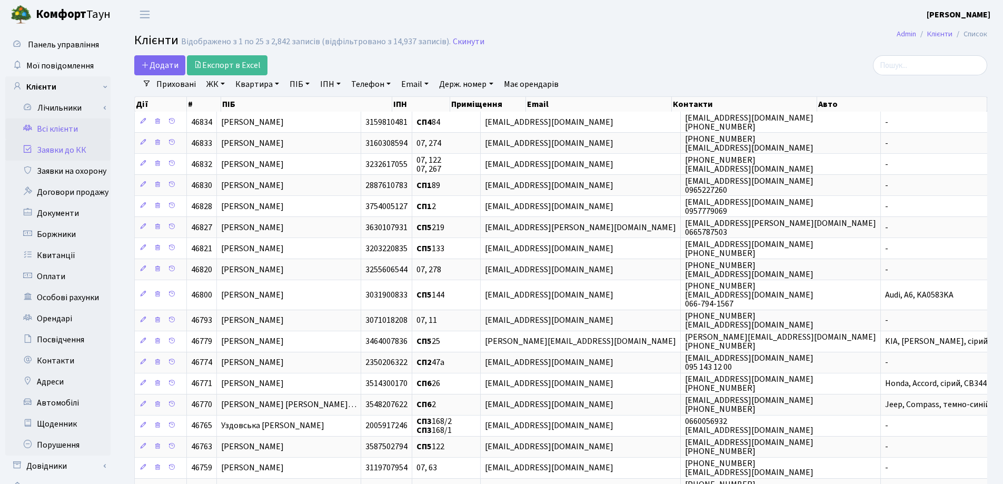
click at [64, 145] on link "Заявки до КК" at bounding box center [57, 149] width 105 height 21
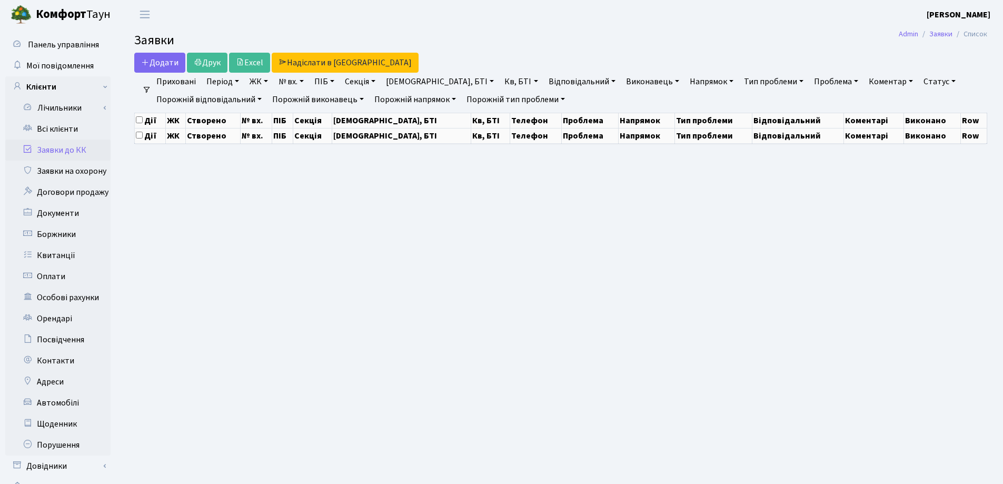
select select "25"
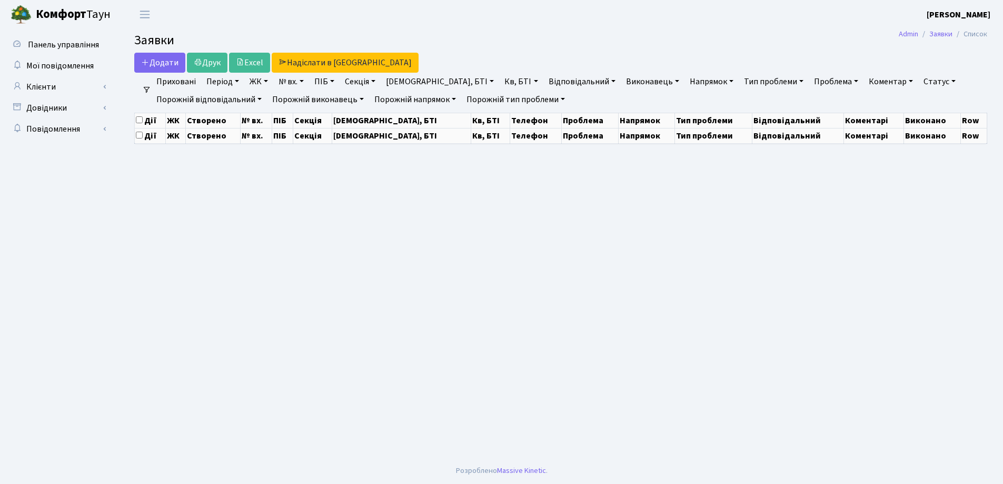
select select "25"
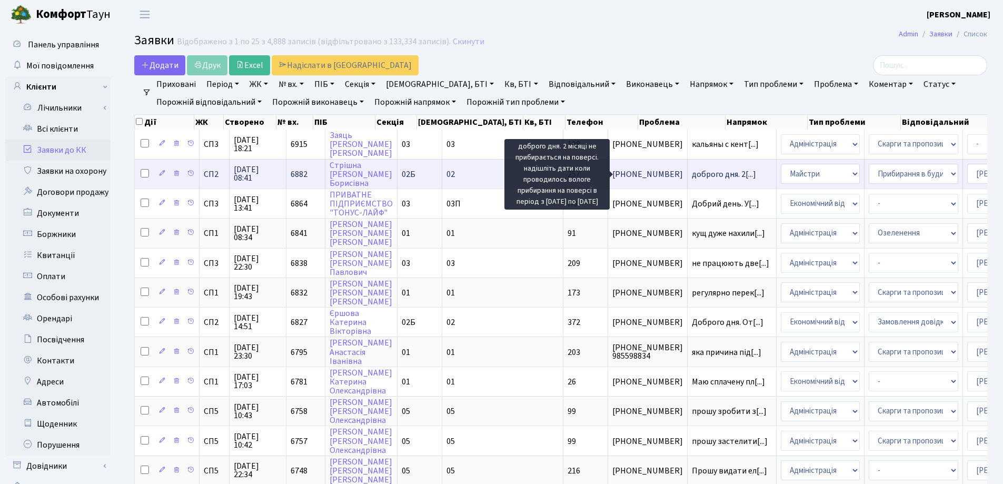
click at [692, 175] on span "доброго дня. 2[...]" at bounding box center [724, 174] width 64 height 12
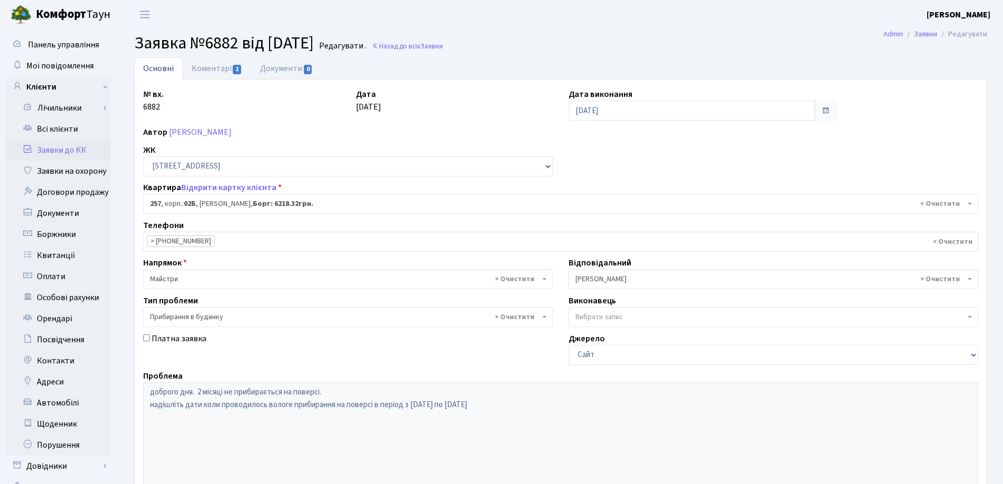
select select "20507"
select select "58"
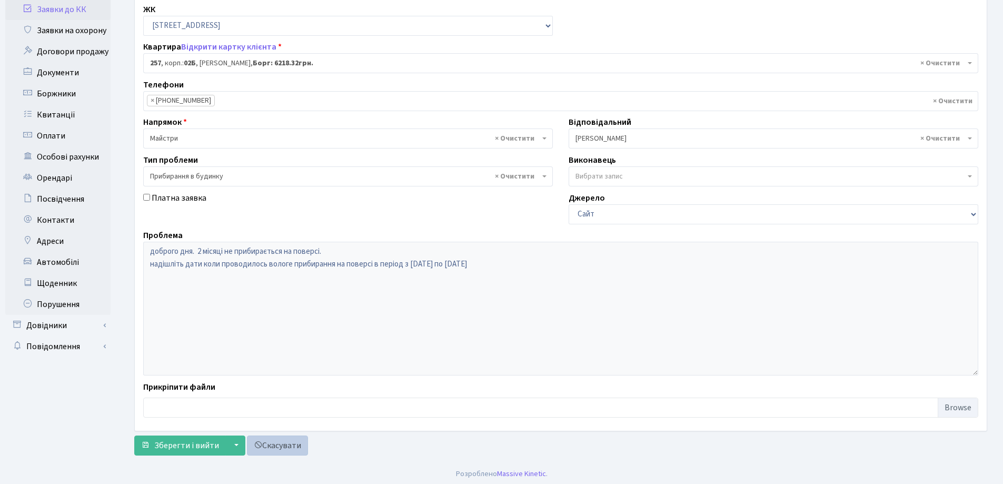
scroll to position [144, 0]
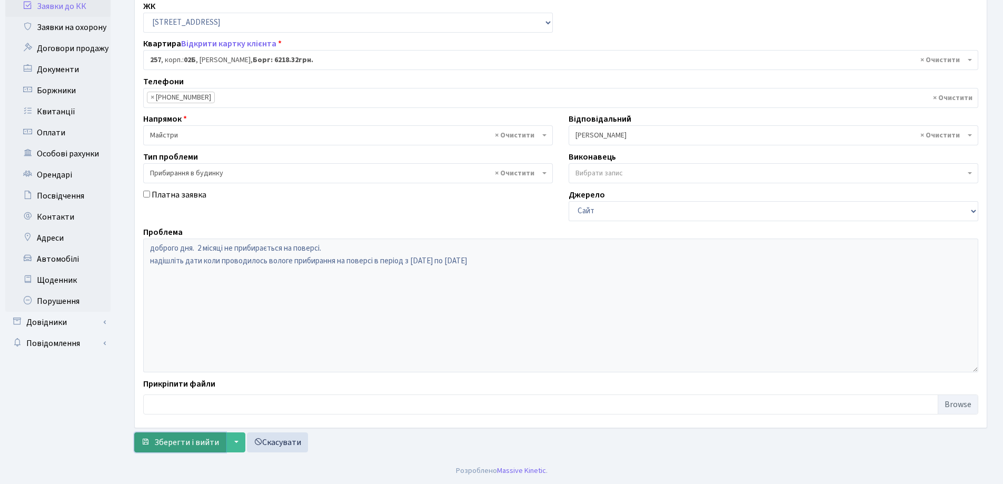
click at [181, 437] on span "Зберегти і вийти" at bounding box center [186, 442] width 65 height 12
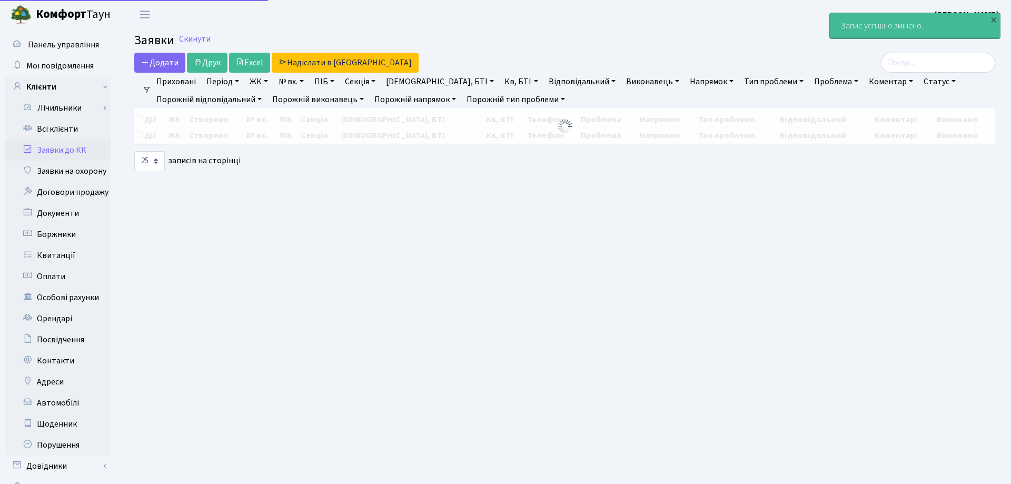
select select "25"
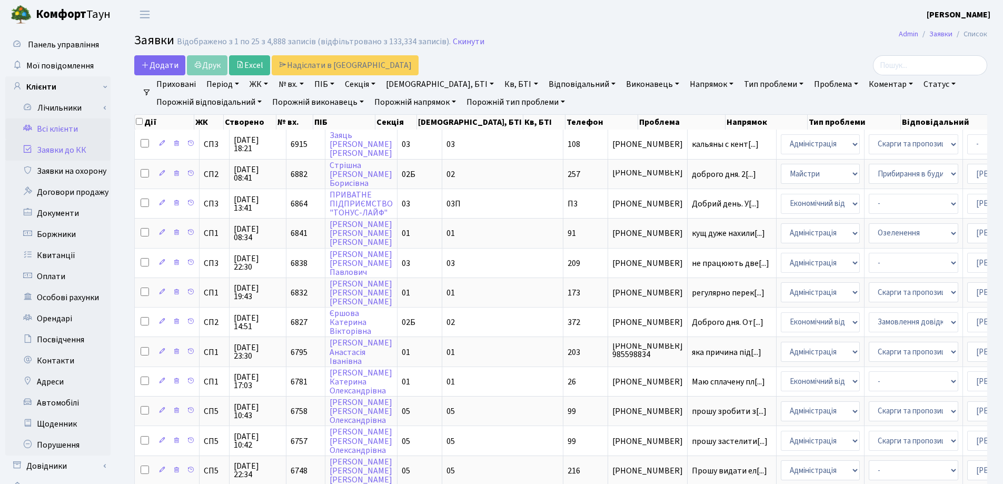
click at [52, 132] on link "Всі клієнти" at bounding box center [57, 128] width 105 height 21
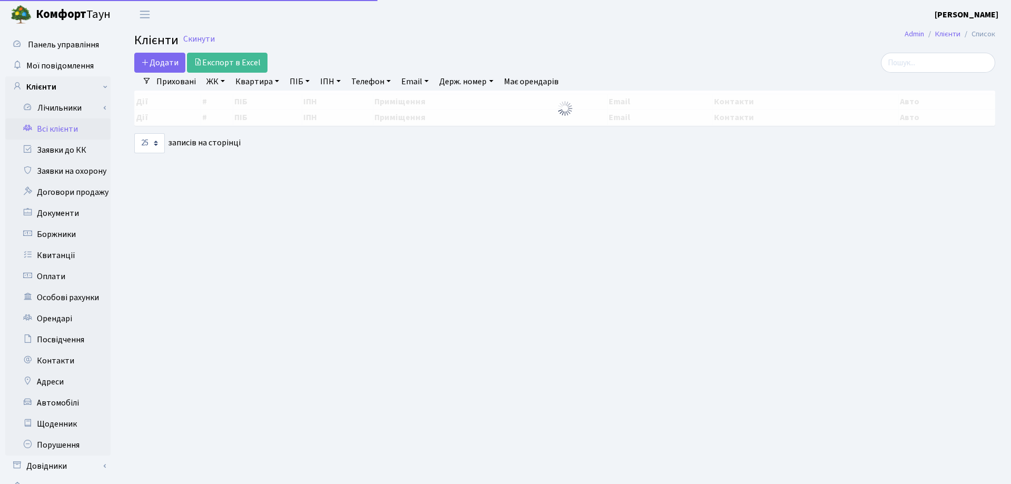
select select "25"
